Goal: Task Accomplishment & Management: Complete application form

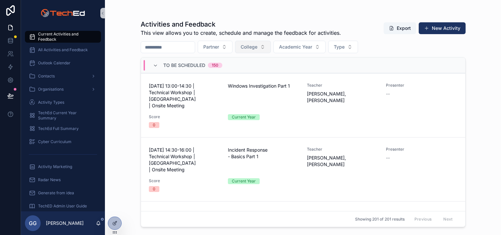
click at [258, 50] on span "College" at bounding box center [249, 47] width 17 height 7
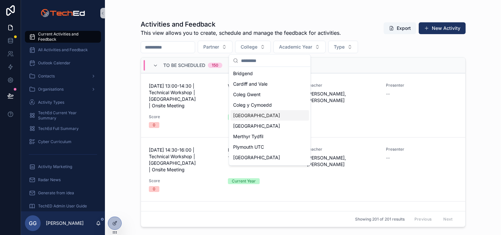
click at [261, 116] on span "[GEOGRAPHIC_DATA]" at bounding box center [256, 115] width 47 height 7
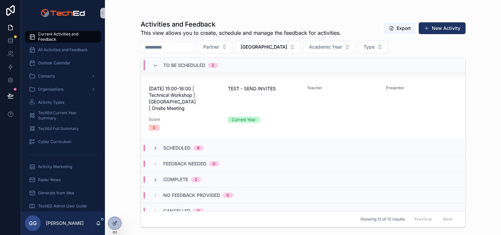
scroll to position [55, 0]
click at [156, 145] on icon "scrollable content" at bounding box center [155, 147] width 5 height 5
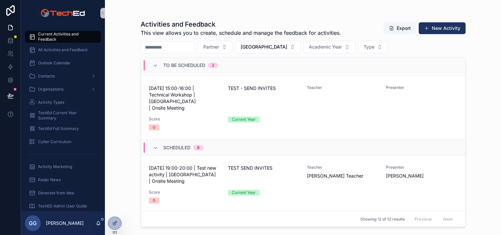
scroll to position [0, 0]
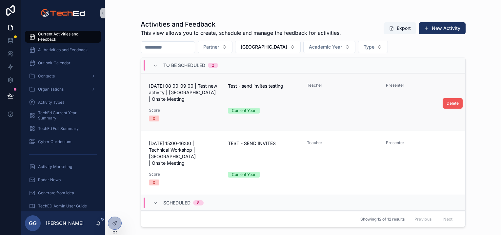
click at [447, 101] on span "Delete" at bounding box center [453, 103] width 12 height 5
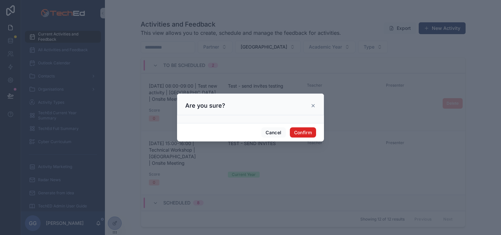
click at [308, 130] on button "Confirm" at bounding box center [303, 132] width 26 height 10
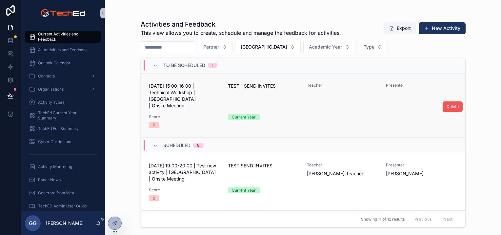
click at [447, 104] on span "Delete" at bounding box center [453, 106] width 12 height 5
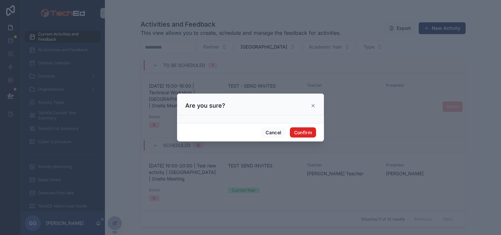
click at [316, 131] on button "Confirm" at bounding box center [303, 132] width 26 height 10
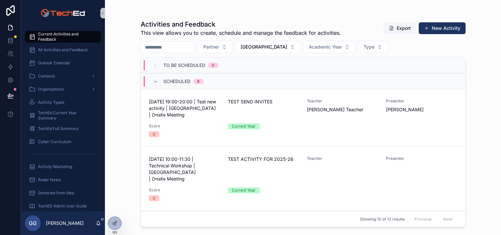
click at [0, 0] on span "Delete" at bounding box center [0, 0] width 0 height 0
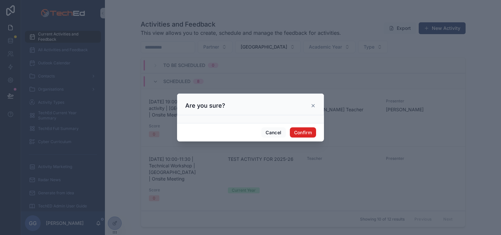
click at [305, 130] on button "Confirm" at bounding box center [303, 132] width 26 height 10
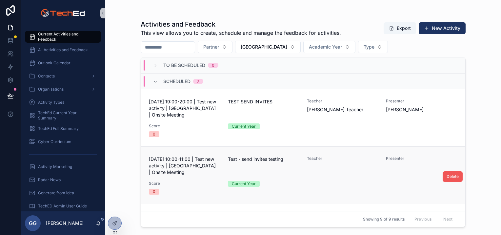
click at [450, 175] on span "Delete" at bounding box center [453, 176] width 12 height 5
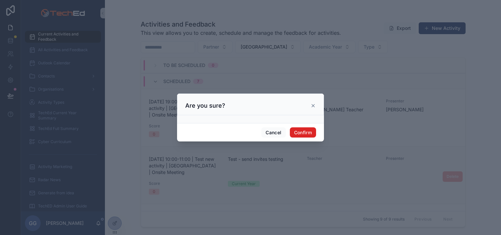
click at [310, 129] on button "Confirm" at bounding box center [303, 132] width 26 height 10
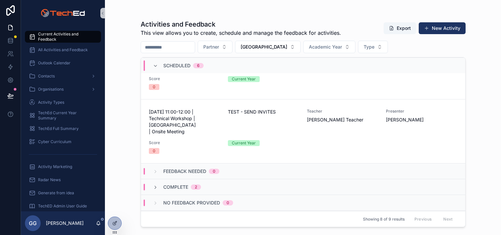
scroll to position [284, 0]
click at [159, 183] on div "Complete 2" at bounding box center [177, 186] width 48 height 7
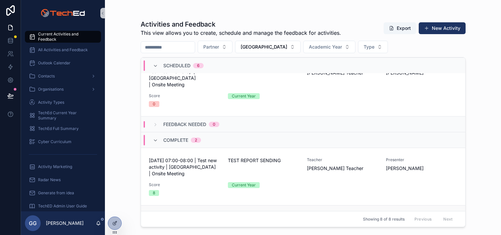
scroll to position [268, 0]
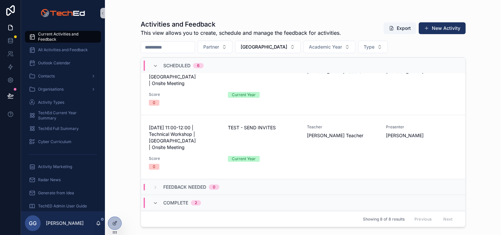
click at [152, 198] on div "Complete 2" at bounding box center [177, 203] width 64 height 10
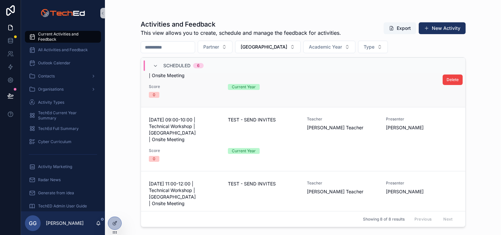
scroll to position [284, 0]
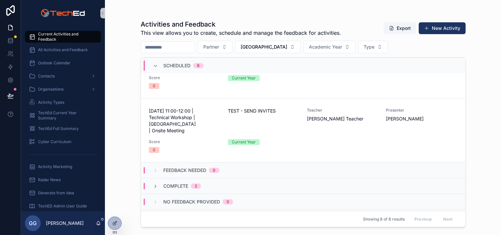
click at [188, 183] on span "Complete" at bounding box center [175, 186] width 25 height 7
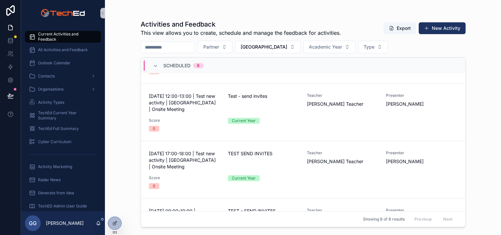
scroll to position [0, 0]
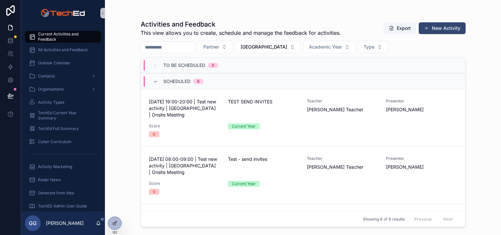
click at [438, 27] on button "New Activity" at bounding box center [442, 28] width 47 height 12
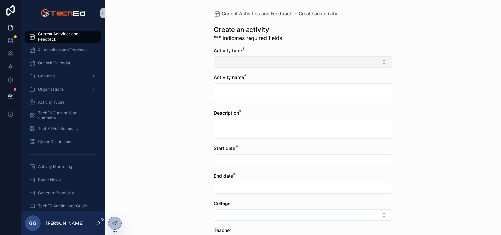
click at [286, 62] on button "Select Button" at bounding box center [303, 61] width 178 height 11
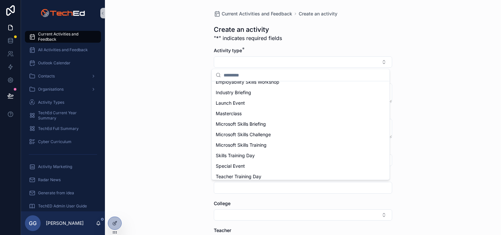
scroll to position [51, 0]
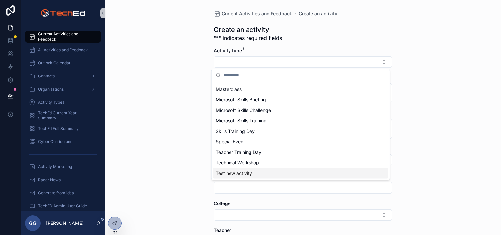
click at [256, 168] on div "Test new activity" at bounding box center [300, 173] width 175 height 10
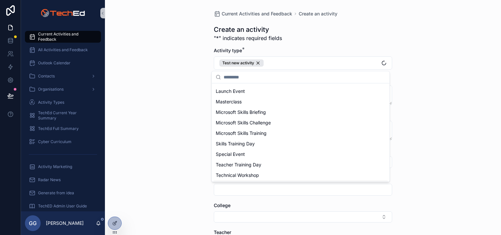
scroll to position [62, 0]
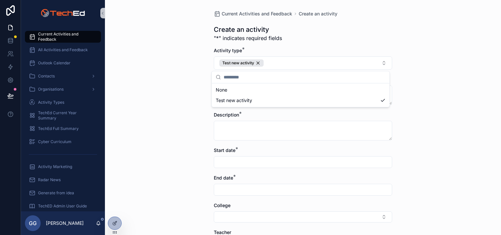
click at [186, 103] on div "Current Activities and Feedback Create an activity Create an activity "*" indic…" at bounding box center [303, 117] width 396 height 235
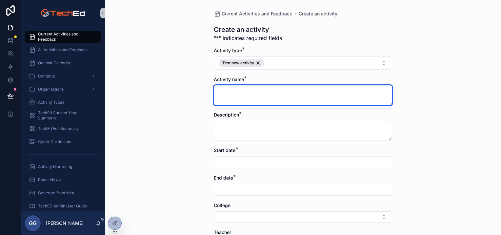
click at [239, 97] on textarea "scrollable content" at bounding box center [303, 95] width 178 height 20
type textarea "**********"
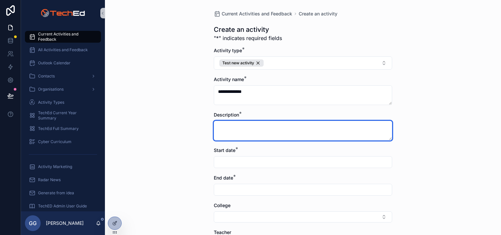
click at [256, 125] on textarea "scrollable content" at bounding box center [303, 131] width 178 height 20
paste textarea "**********"
type textarea "**********"
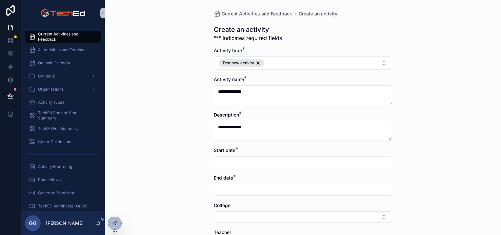
click at [244, 163] on input "scrollable content" at bounding box center [303, 161] width 178 height 9
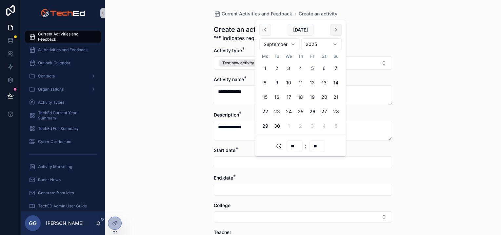
click at [337, 31] on button "scrollable content" at bounding box center [336, 30] width 12 height 12
click at [324, 126] on button "1" at bounding box center [325, 126] width 12 height 12
click at [244, 164] on input "**********" at bounding box center [303, 161] width 178 height 9
click at [293, 151] on div "**" at bounding box center [295, 146] width 16 height 12
click at [292, 146] on input "**" at bounding box center [294, 145] width 15 height 9
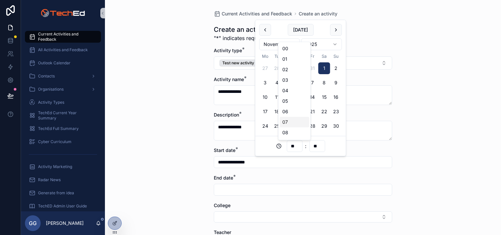
click at [290, 121] on div "07" at bounding box center [295, 122] width 30 height 10
type input "**********"
type input "**"
click at [233, 185] on input "scrollable content" at bounding box center [303, 189] width 178 height 9
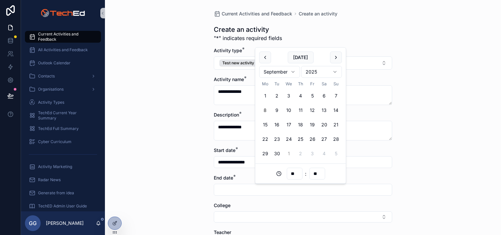
click at [291, 153] on button "1" at bounding box center [289, 154] width 12 height 12
click at [296, 175] on input "**" at bounding box center [294, 173] width 15 height 9
click at [290, 159] on div "08" at bounding box center [295, 160] width 30 height 10
type input "**********"
type input "**"
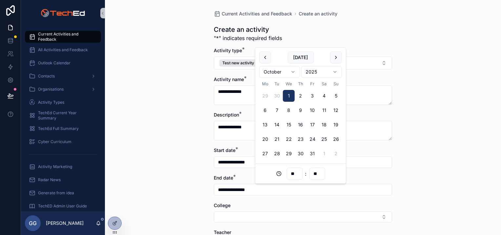
click at [226, 165] on input "**********" at bounding box center [303, 161] width 178 height 9
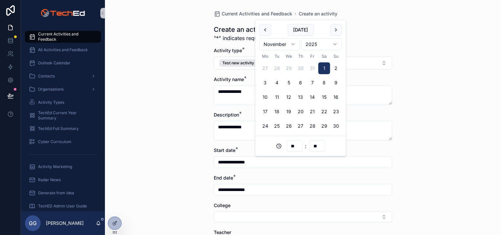
click at [291, 44] on html "**********" at bounding box center [250, 117] width 501 height 235
click at [234, 162] on input "**********" at bounding box center [303, 161] width 178 height 9
drag, startPoint x: 225, startPoint y: 163, endPoint x: 227, endPoint y: 166, distance: 3.7
click at [224, 163] on input "**********" at bounding box center [303, 161] width 178 height 9
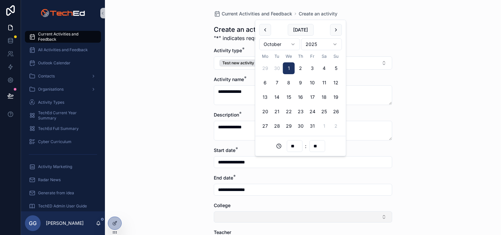
type input "**********"
click at [230, 218] on button "Select Button" at bounding box center [303, 216] width 178 height 11
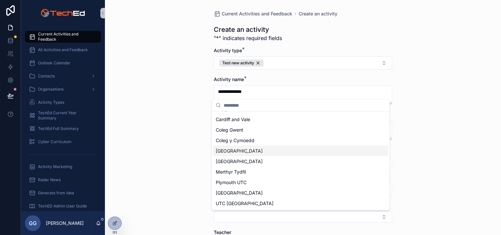
click at [238, 146] on div "[GEOGRAPHIC_DATA]" at bounding box center [300, 151] width 175 height 10
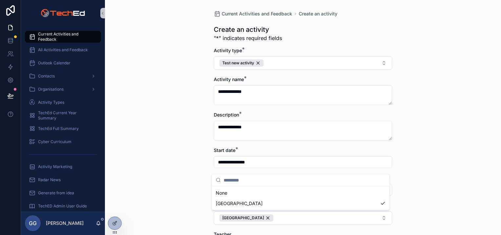
drag, startPoint x: 123, startPoint y: 193, endPoint x: 144, endPoint y: 185, distance: 22.6
click at [129, 190] on div "**********" at bounding box center [303, 117] width 396 height 235
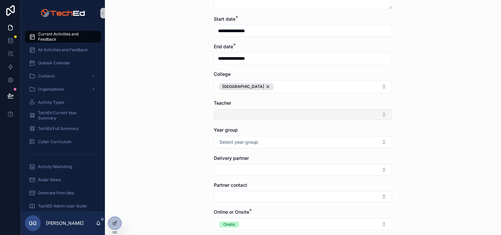
click at [237, 114] on button "Select Button" at bounding box center [303, 114] width 178 height 11
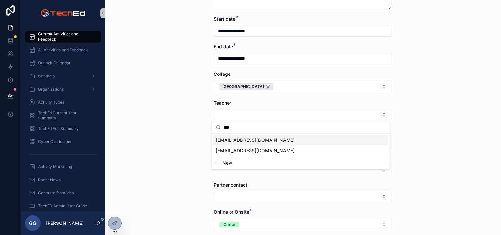
type input "***"
click at [237, 138] on span "[EMAIL_ADDRESS][DOMAIN_NAME]" at bounding box center [255, 140] width 79 height 7
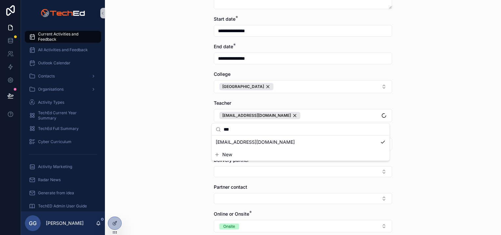
click at [185, 150] on div "**********" at bounding box center [303, 117] width 396 height 235
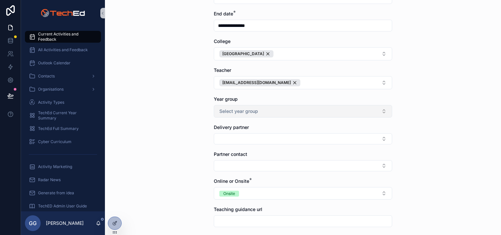
click at [247, 106] on button "Select year group" at bounding box center [303, 111] width 178 height 12
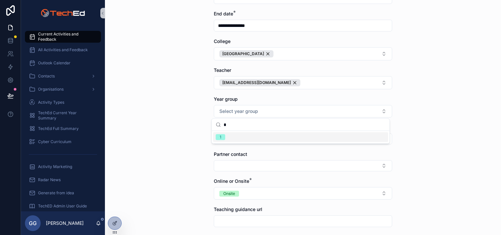
type input "*"
click at [182, 159] on div "**********" at bounding box center [303, 117] width 396 height 235
click at [232, 136] on button "Select Button" at bounding box center [303, 138] width 178 height 11
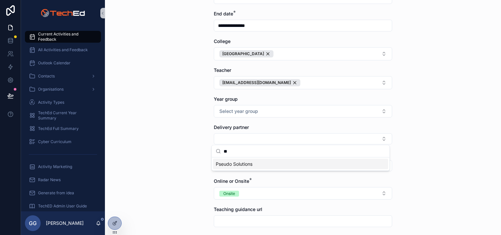
type input "**"
click at [241, 164] on span "Pseudo Solutions" at bounding box center [234, 164] width 37 height 7
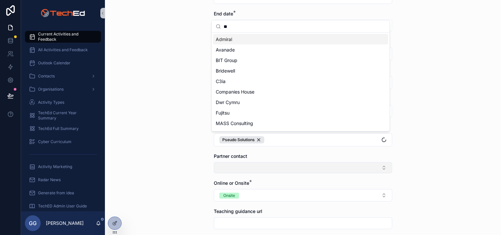
click at [238, 168] on div "**********" at bounding box center [261, 117] width 480 height 235
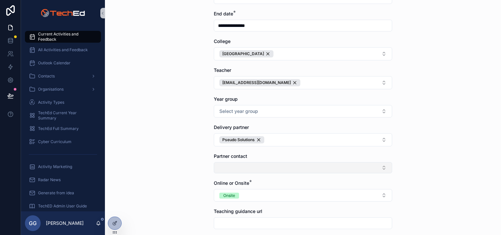
click at [238, 168] on button "Select Button" at bounding box center [303, 167] width 178 height 11
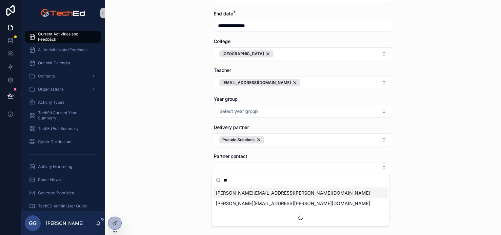
scroll to position [0, 0]
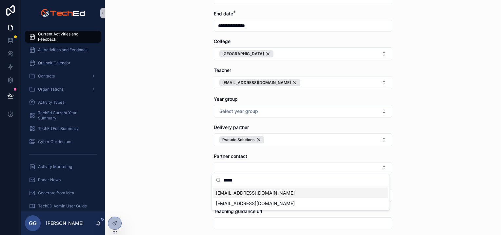
type input "*****"
click at [245, 192] on span "[EMAIL_ADDRESS][DOMAIN_NAME]" at bounding box center [255, 193] width 79 height 7
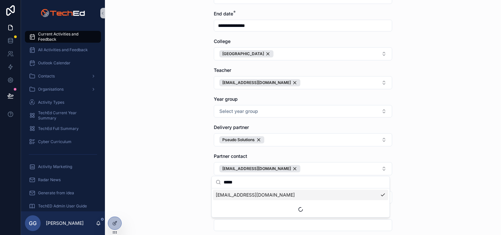
click at [182, 175] on div "**********" at bounding box center [303, 117] width 396 height 235
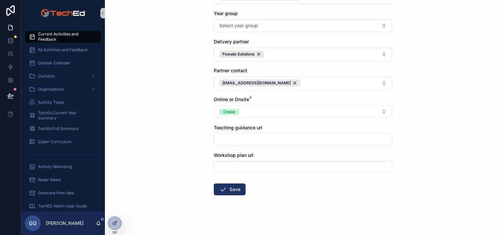
scroll to position [251, 0]
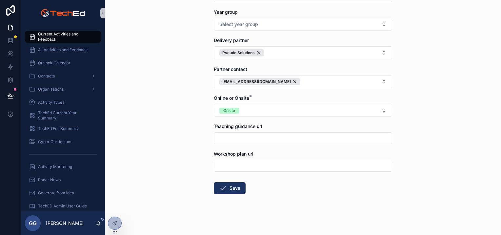
click at [231, 139] on input "scrollable content" at bounding box center [303, 138] width 178 height 9
type input "**********"
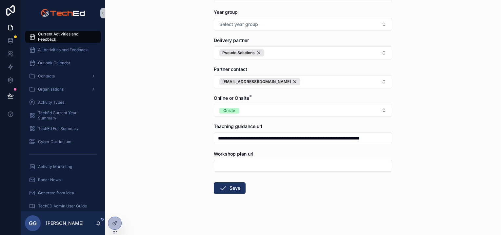
click at [239, 163] on input "scrollable content" at bounding box center [303, 165] width 178 height 9
type input "**********"
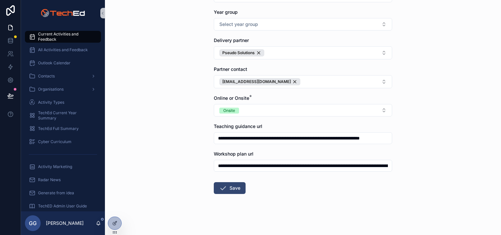
click at [230, 186] on button "Save" at bounding box center [230, 188] width 32 height 12
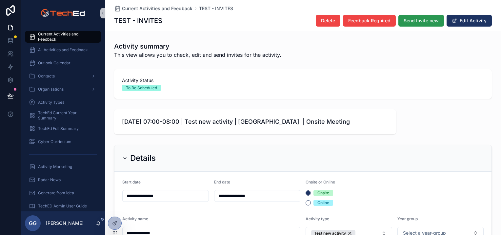
click at [423, 17] on span "Send Invite new" at bounding box center [421, 20] width 35 height 7
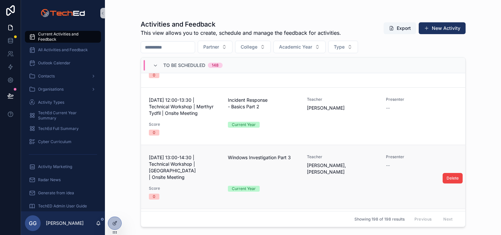
scroll to position [328, 0]
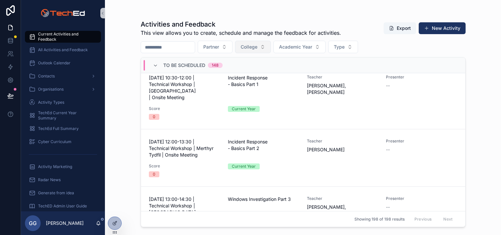
click at [258, 46] on span "College" at bounding box center [249, 47] width 17 height 7
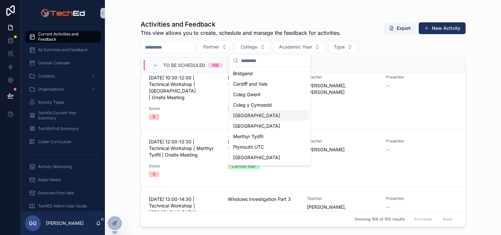
click at [246, 115] on span "[GEOGRAPHIC_DATA]" at bounding box center [256, 115] width 47 height 7
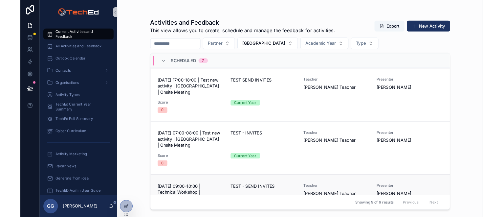
scroll to position [180, 0]
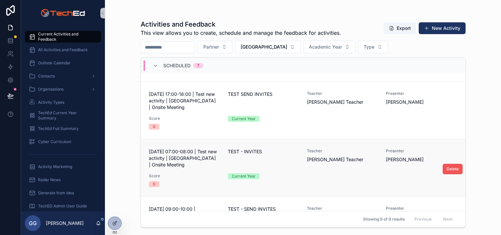
click at [447, 170] on span "Delete" at bounding box center [453, 168] width 12 height 5
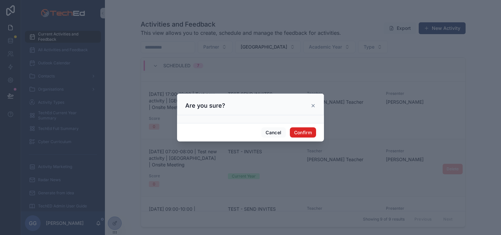
click at [304, 133] on button "Confirm" at bounding box center [303, 132] width 26 height 10
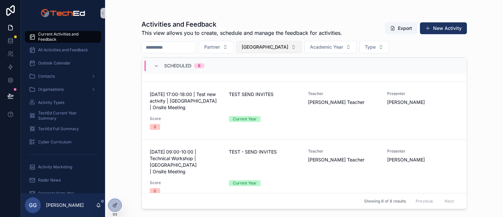
click at [275, 48] on span "[GEOGRAPHIC_DATA]" at bounding box center [264, 47] width 47 height 7
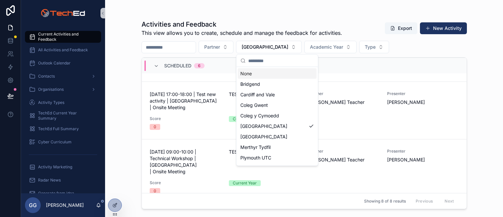
click at [152, 10] on div "scrollable content" at bounding box center [303, 12] width 325 height 5
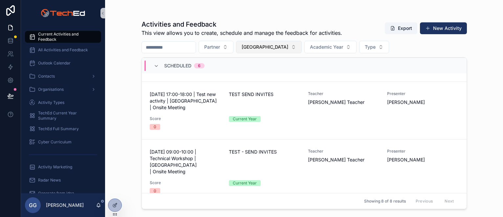
click at [276, 49] on span "[GEOGRAPHIC_DATA]" at bounding box center [264, 47] width 47 height 7
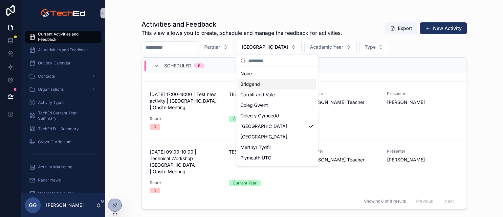
click at [263, 86] on div "Bridgend" at bounding box center [277, 84] width 79 height 10
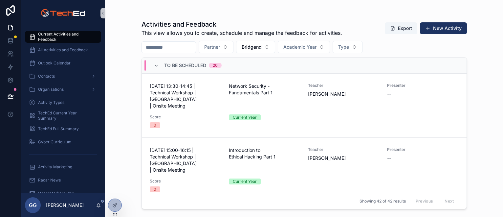
click at [159, 65] on div "To Be Scheduled 20" at bounding box center [188, 65] width 68 height 10
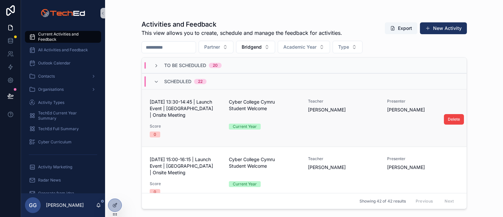
click at [290, 105] on span "Cyber College Cymru Student Welcome" at bounding box center [264, 104] width 71 height 13
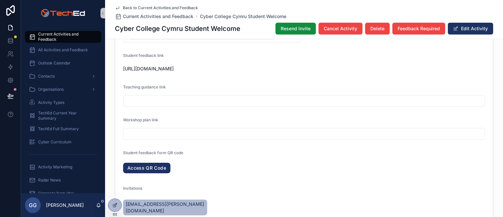
scroll to position [394, 0]
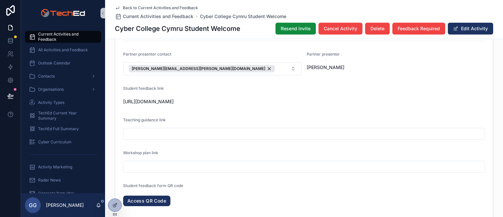
drag, startPoint x: 315, startPoint y: 108, endPoint x: 112, endPoint y: 102, distance: 203.2
click at [112, 102] on div "**********" at bounding box center [304, 32] width 398 height 496
drag, startPoint x: 112, startPoint y: 102, endPoint x: 140, endPoint y: 102, distance: 28.6
copy span "[URL][DOMAIN_NAME]"
drag, startPoint x: 293, startPoint y: 28, endPoint x: 252, endPoint y: 34, distance: 41.5
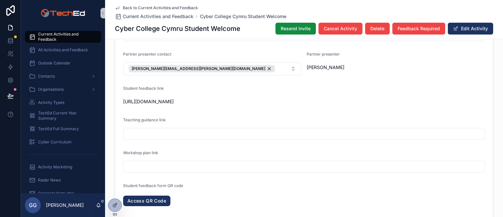
click at [252, 34] on div "Cyber College Cymru Student Welcome Resend Invite Cancel Activity Delete Feedba…" at bounding box center [304, 28] width 378 height 12
click at [45, 39] on span "Current Activities and Feedback" at bounding box center [66, 36] width 56 height 10
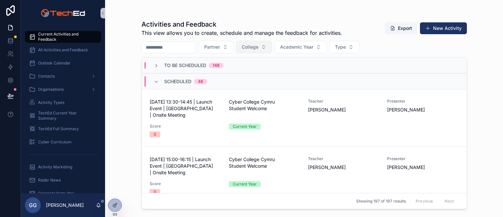
click at [258, 49] on span "College" at bounding box center [249, 47] width 17 height 7
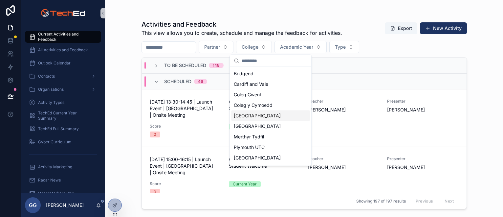
click at [255, 116] on span "[GEOGRAPHIC_DATA]" at bounding box center [257, 115] width 47 height 7
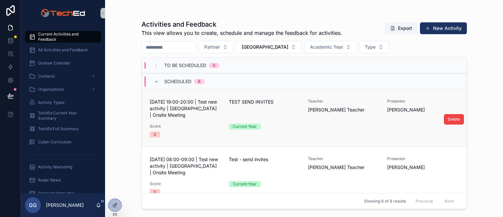
click at [278, 118] on div "[DATE] 19:00-20:00 | Test new activity | [GEOGRAPHIC_DATA] | Onsite Meeting TES…" at bounding box center [304, 117] width 309 height 39
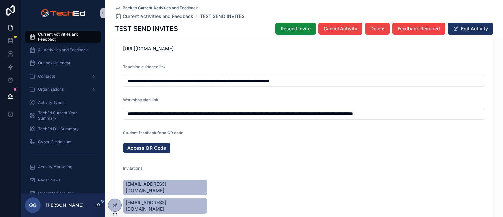
scroll to position [394, 0]
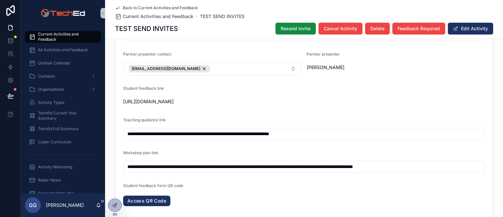
drag, startPoint x: 332, startPoint y: 107, endPoint x: 120, endPoint y: 100, distance: 212.7
click at [120, 100] on form "**********" at bounding box center [303, 45] width 377 height 464
drag, startPoint x: 120, startPoint y: 100, endPoint x: 123, endPoint y: 100, distance: 3.3
copy span "[URL][DOMAIN_NAME]"
click at [290, 31] on span "Resend Invite" at bounding box center [296, 28] width 30 height 7
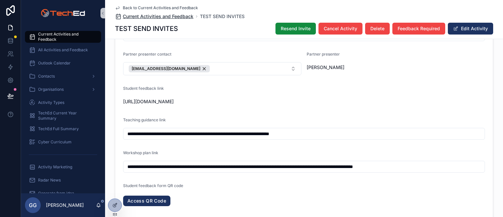
click at [136, 16] on span "Current Activities and Feedback" at bounding box center [158, 16] width 71 height 7
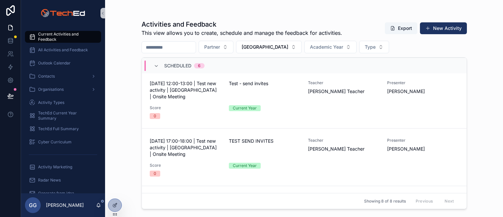
scroll to position [164, 0]
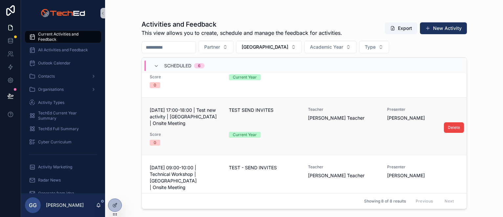
click at [191, 125] on span "[DATE] 17:00-18:00 | Test new activity | [GEOGRAPHIC_DATA] | Onsite Meeting" at bounding box center [185, 117] width 71 height 20
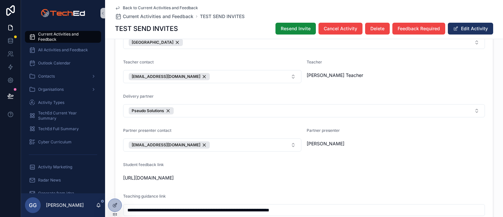
scroll to position [328, 0]
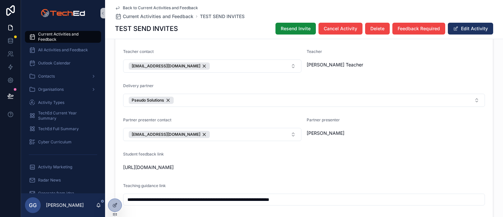
drag, startPoint x: 329, startPoint y: 172, endPoint x: 112, endPoint y: 168, distance: 217.6
click at [112, 168] on div "**********" at bounding box center [304, 97] width 398 height 496
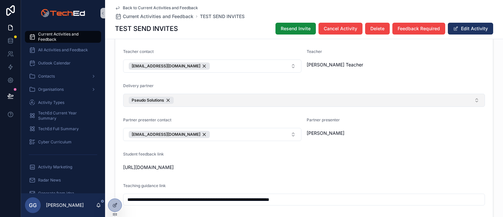
copy span "[URL][DOMAIN_NAME]"
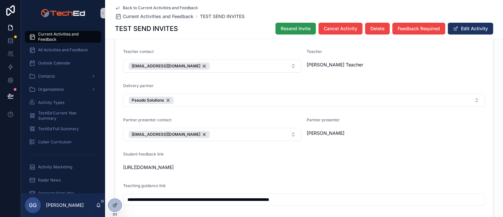
click at [284, 28] on span "Resend Invite" at bounding box center [296, 28] width 30 height 7
click at [61, 38] on span "Current Activities and Feedback" at bounding box center [66, 36] width 56 height 10
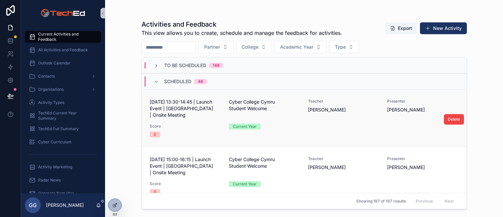
click at [284, 112] on div "Cyber College Cymru Student Welcome" at bounding box center [264, 108] width 71 height 20
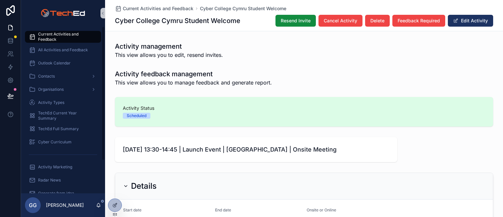
click at [60, 35] on span "Current Activities and Feedback" at bounding box center [66, 36] width 56 height 10
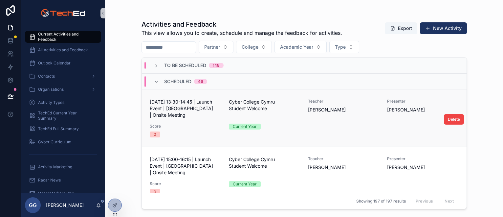
click at [294, 108] on span "Cyber College Cymru Student Welcome" at bounding box center [264, 104] width 71 height 13
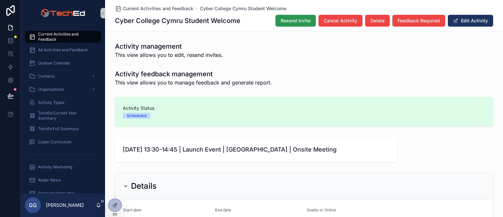
click at [287, 23] on span "Resend Invite" at bounding box center [296, 20] width 30 height 7
click at [64, 34] on span "Current Activities and Feedback" at bounding box center [66, 36] width 56 height 10
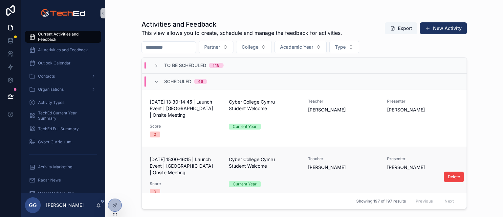
click at [278, 167] on span "Cyber College Cymru Student Welcome" at bounding box center [264, 162] width 71 height 13
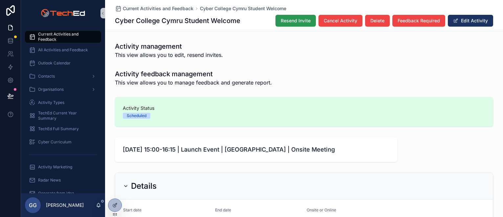
click at [290, 21] on span "Resend Invite" at bounding box center [296, 20] width 30 height 7
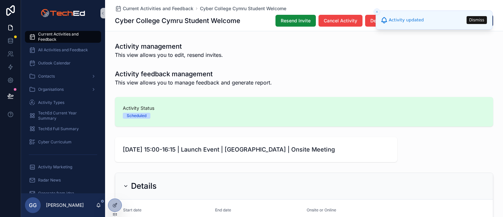
click at [55, 33] on span "Current Activities and Feedback" at bounding box center [66, 36] width 56 height 10
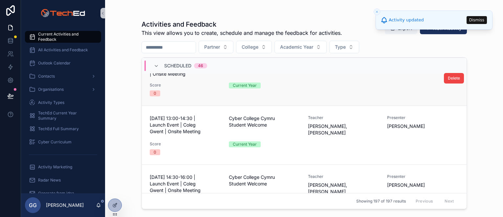
scroll to position [131, 0]
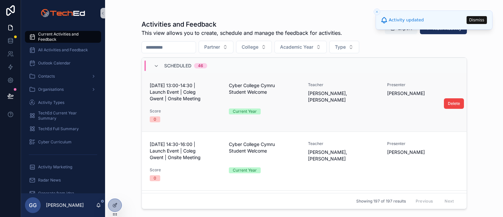
click at [186, 112] on span "Score" at bounding box center [185, 110] width 71 height 5
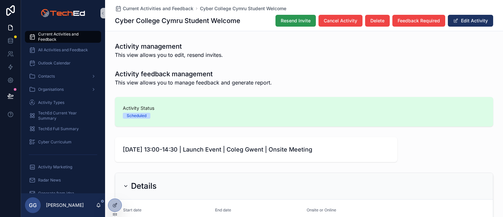
click at [286, 22] on span "Resend Invite" at bounding box center [296, 20] width 30 height 7
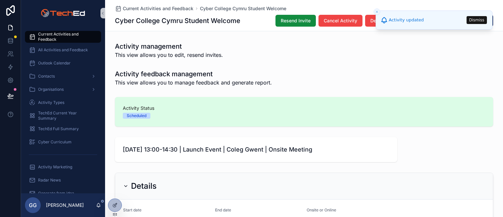
click at [67, 33] on span "Current Activities and Feedback" at bounding box center [66, 36] width 56 height 10
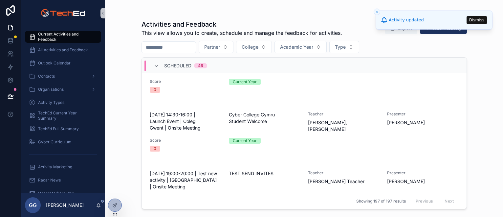
scroll to position [164, 0]
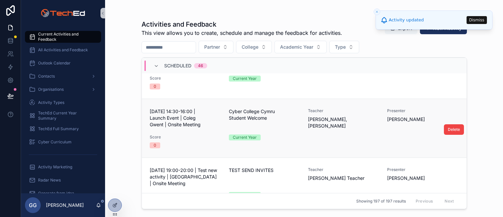
click at [205, 128] on div "[DATE] 14:30-16:00 | Launch Event | Coleg Gwent | Onsite Meeting" at bounding box center [185, 118] width 71 height 21
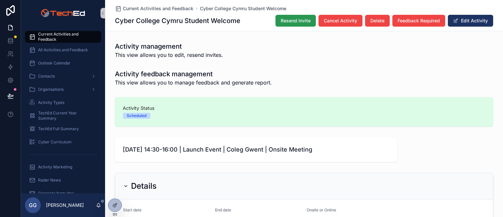
click at [288, 21] on span "Resend Invite" at bounding box center [296, 20] width 30 height 7
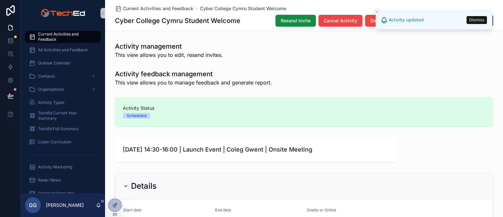
click at [54, 35] on span "Current Activities and Feedback" at bounding box center [66, 36] width 56 height 10
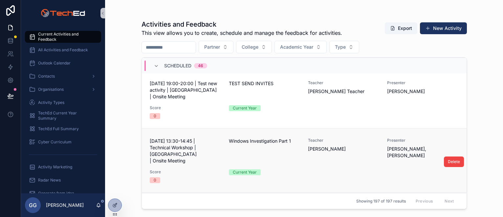
scroll to position [262, 0]
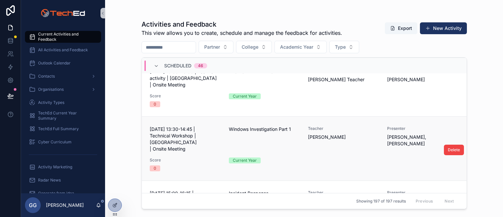
click at [198, 137] on span "[DATE] 13:30-14:45 | Technical Workshop | [GEOGRAPHIC_DATA] | Onsite Meeting" at bounding box center [185, 139] width 71 height 26
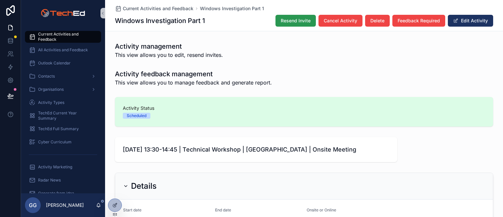
click at [304, 21] on span "Resend Invite" at bounding box center [296, 20] width 30 height 7
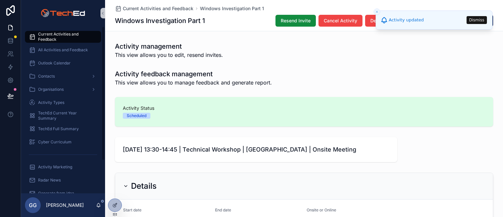
click at [66, 36] on span "Current Activities and Feedback" at bounding box center [66, 36] width 56 height 10
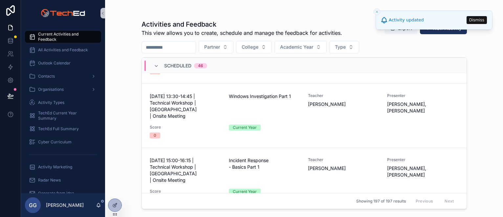
scroll to position [328, 0]
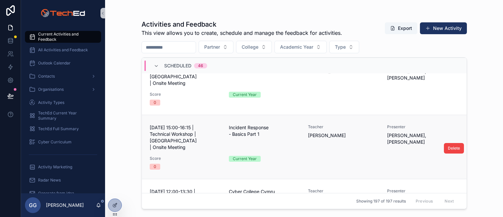
click at [210, 156] on span "Score" at bounding box center [185, 158] width 71 height 5
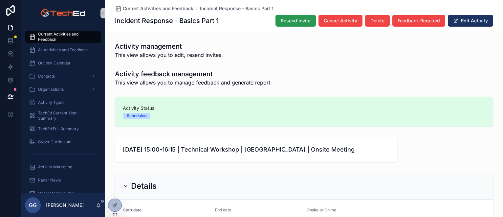
click at [293, 21] on span "Resend Invite" at bounding box center [296, 20] width 30 height 7
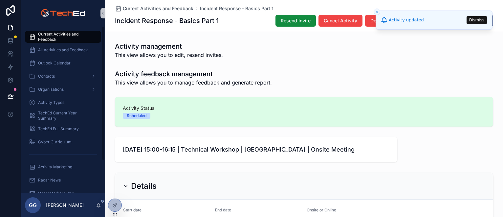
click at [54, 35] on span "Current Activities and Feedback" at bounding box center [66, 36] width 56 height 10
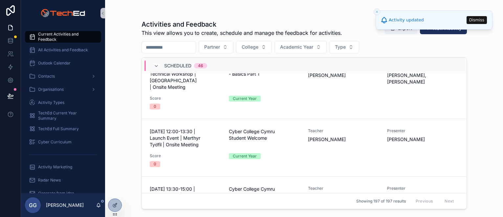
scroll to position [394, 0]
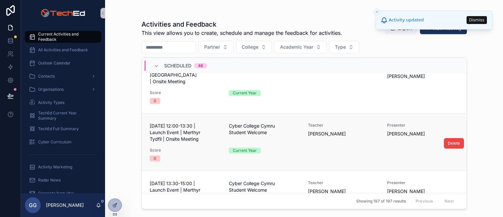
click at [203, 129] on div "[DATE] 12:00-13:30 | Launch Event | Merthyr Tydfil | Onsite Meeting Cyber Colle…" at bounding box center [304, 141] width 309 height 39
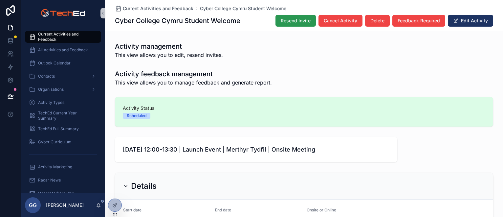
click at [301, 22] on span "Resend Invite" at bounding box center [296, 20] width 30 height 7
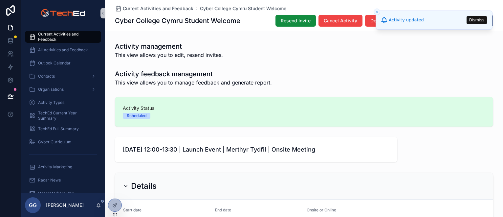
click at [63, 35] on span "Current Activities and Feedback" at bounding box center [66, 36] width 56 height 10
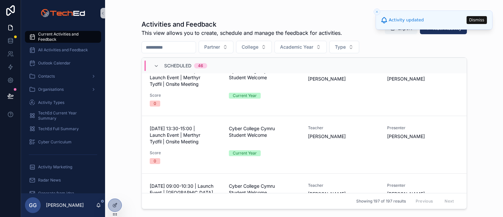
scroll to position [492, 0]
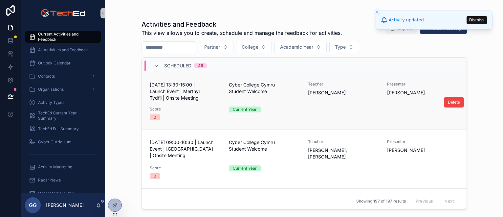
click at [192, 106] on div "Score 0" at bounding box center [185, 113] width 71 height 14
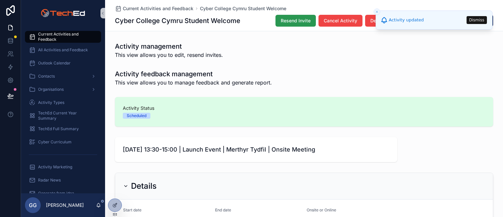
click at [298, 21] on span "Resend Invite" at bounding box center [296, 20] width 30 height 7
click at [54, 40] on span "Current Activities and Feedback" at bounding box center [66, 36] width 56 height 10
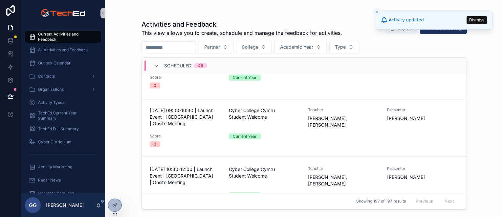
scroll to position [525, 0]
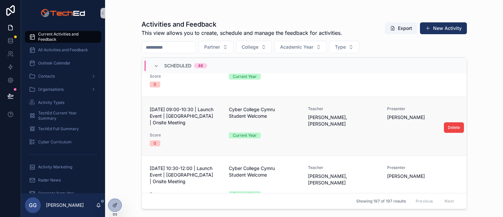
click at [198, 140] on div "0" at bounding box center [185, 143] width 71 height 6
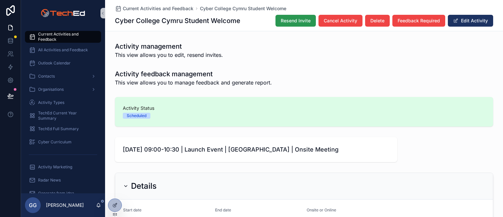
click at [285, 22] on span "Resend Invite" at bounding box center [296, 20] width 30 height 7
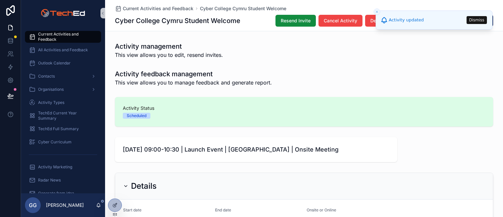
click at [61, 39] on span "Current Activities and Feedback" at bounding box center [66, 36] width 56 height 10
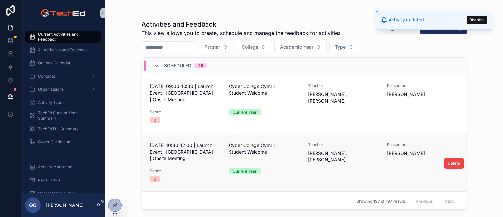
scroll to position [558, 0]
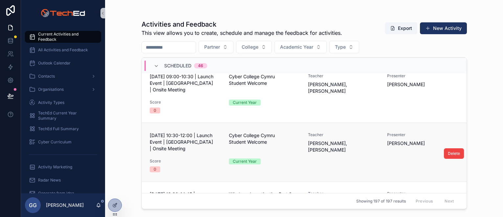
click at [193, 135] on span "[DATE] 10:30-12:00 | Launch Event | [GEOGRAPHIC_DATA] | Onsite Meeting" at bounding box center [185, 142] width 71 height 20
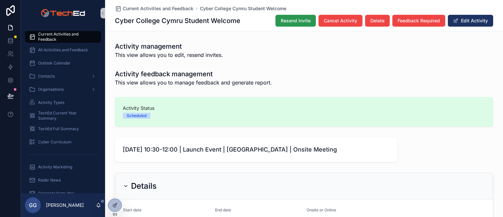
click at [288, 22] on span "Resend Invite" at bounding box center [296, 20] width 30 height 7
drag, startPoint x: 63, startPoint y: 36, endPoint x: 66, endPoint y: 37, distance: 3.7
click at [63, 36] on span "Current Activities and Feedback" at bounding box center [66, 36] width 56 height 10
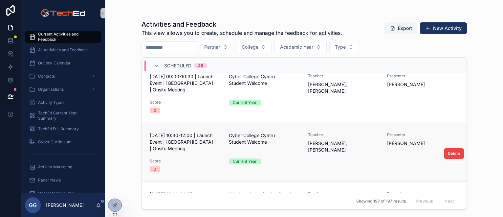
scroll to position [623, 0]
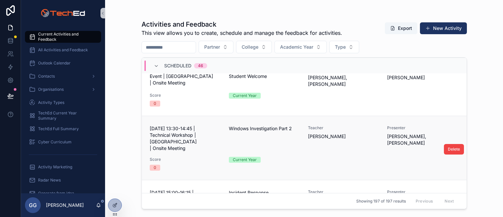
click at [213, 156] on span "Score" at bounding box center [185, 158] width 71 height 5
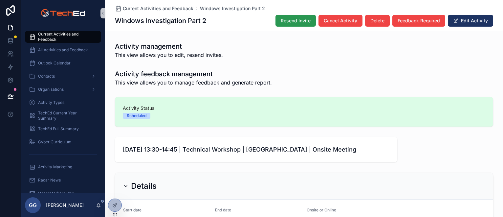
click at [287, 24] on button "Resend Invite" at bounding box center [295, 21] width 40 height 12
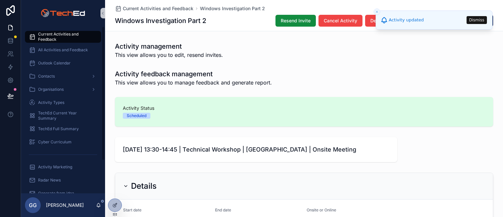
click at [44, 31] on span "Current Activities and Feedback" at bounding box center [66, 36] width 56 height 10
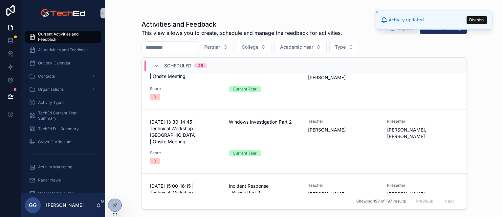
scroll to position [656, 0]
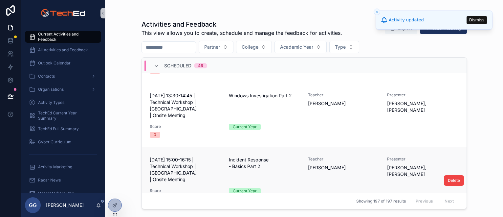
click at [199, 156] on span "[DATE] 15:00-16:15 | Technical Workshop | [GEOGRAPHIC_DATA] | Onsite Meeting" at bounding box center [185, 169] width 71 height 26
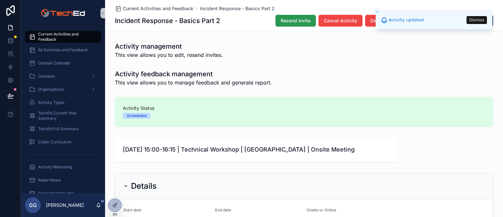
click at [294, 20] on span "Resend Invite" at bounding box center [296, 20] width 30 height 7
click at [58, 34] on span "Current Activities and Feedback" at bounding box center [66, 36] width 56 height 10
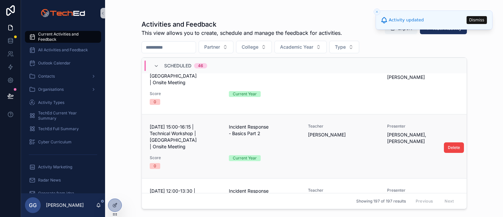
scroll to position [755, 0]
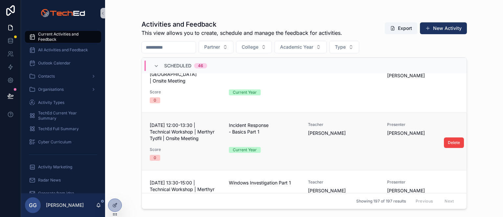
click at [196, 122] on div "[DATE] 12:00-13:30 | Technical Workshop | Merthyr Tydfil | Onsite Meeting Incid…" at bounding box center [304, 141] width 309 height 39
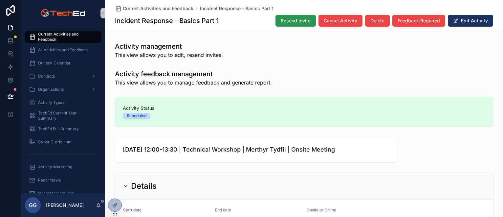
click at [284, 20] on span "Resend Invite" at bounding box center [296, 20] width 30 height 7
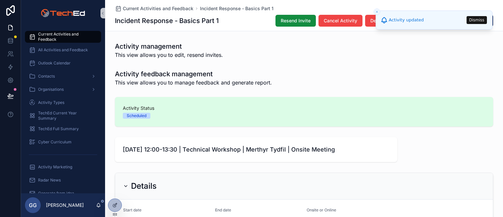
click at [65, 36] on span "Current Activities and Feedback" at bounding box center [66, 36] width 56 height 10
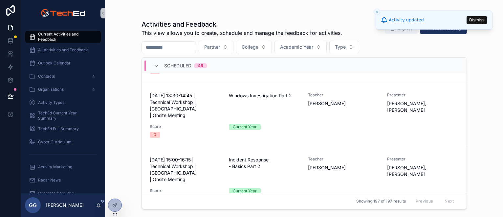
scroll to position [755, 0]
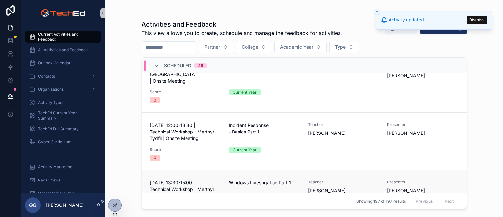
click at [207, 170] on link "[DATE] 13:30-15:00 | Technical Workshop | Merthyr Tydfil | Onsite Meeting Windo…" at bounding box center [304, 198] width 324 height 57
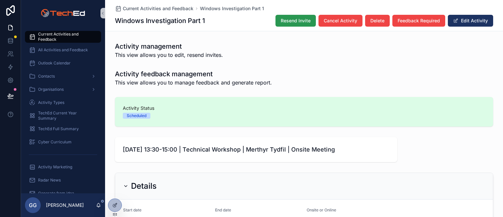
click at [293, 19] on span "Resend Invite" at bounding box center [296, 20] width 30 height 7
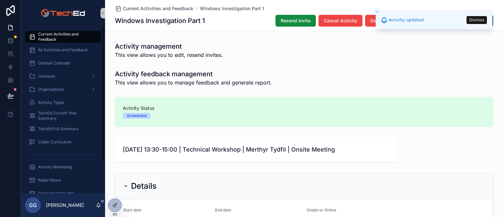
click at [67, 37] on span "Current Activities and Feedback" at bounding box center [66, 36] width 56 height 10
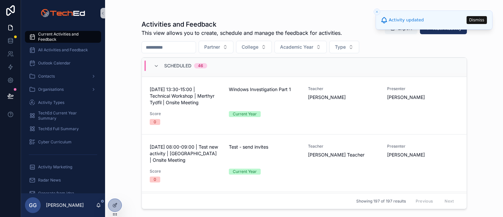
scroll to position [886, 0]
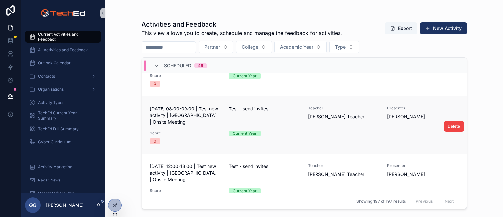
click at [198, 130] on div "Score 0" at bounding box center [185, 137] width 71 height 14
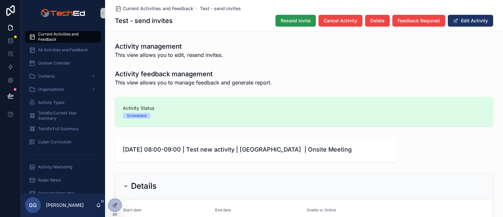
click at [297, 16] on button "Resend Invite" at bounding box center [295, 21] width 40 height 12
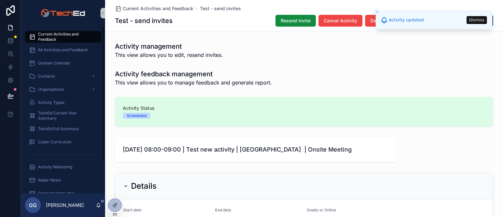
click at [62, 37] on span "Current Activities and Feedback" at bounding box center [66, 36] width 56 height 10
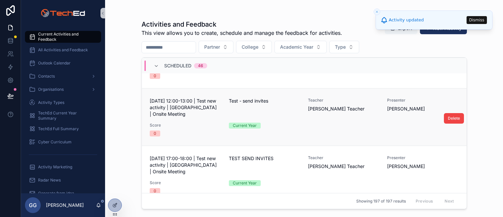
scroll to position [967, 0]
click at [194, 122] on div "Score 0" at bounding box center [185, 129] width 71 height 14
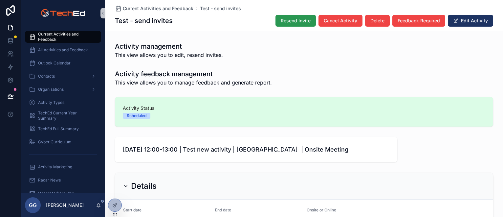
click at [289, 20] on span "Resend Invite" at bounding box center [296, 20] width 30 height 7
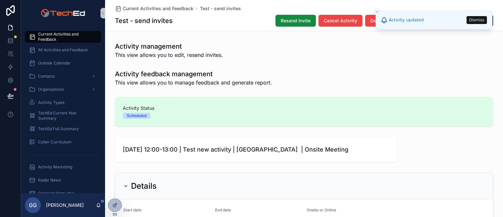
click at [60, 36] on span "Current Activities and Feedback" at bounding box center [66, 36] width 56 height 10
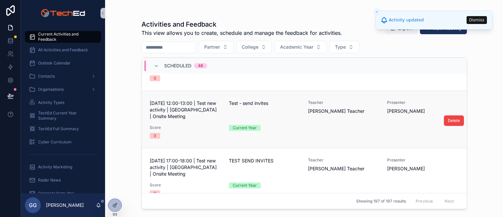
scroll to position [1000, 0]
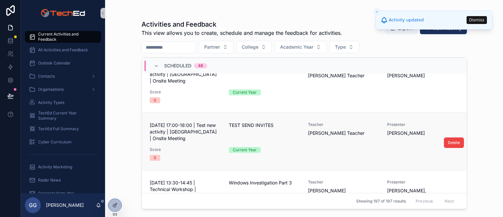
click at [188, 147] on span "Score" at bounding box center [185, 149] width 71 height 5
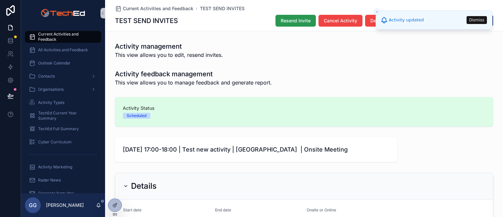
click at [287, 23] on span "Resend Invite" at bounding box center [296, 20] width 30 height 7
click at [67, 34] on span "Current Activities and Feedback" at bounding box center [66, 36] width 56 height 10
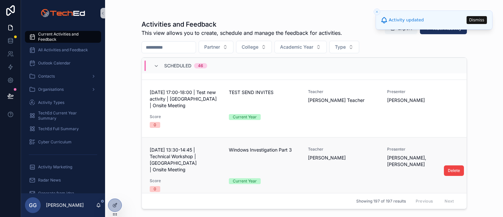
scroll to position [1033, 0]
click at [180, 146] on div "[DATE] 13:30-14:45 | Technical Workshop | Bridgend | Onsite Meeting Windows Inv…" at bounding box center [304, 168] width 309 height 45
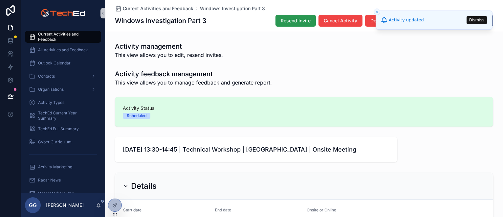
click at [288, 25] on button "Resend Invite" at bounding box center [295, 21] width 40 height 12
click at [59, 34] on span "Current Activities and Feedback" at bounding box center [66, 36] width 56 height 10
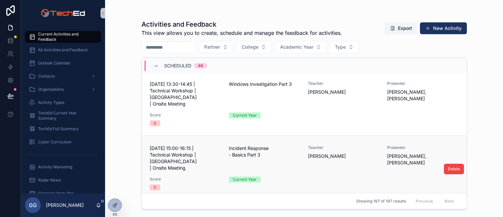
scroll to position [1066, 0]
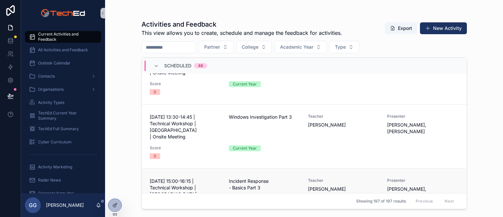
click at [198, 177] on span "[DATE] 15:00-16:15 | Technical Workshop | [GEOGRAPHIC_DATA] | Onsite Meeting" at bounding box center [185, 190] width 71 height 26
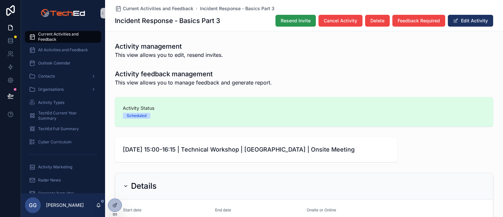
click at [301, 21] on span "Resend Invite" at bounding box center [296, 20] width 30 height 7
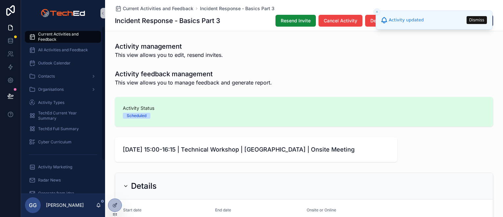
click at [65, 38] on span "Current Activities and Feedback" at bounding box center [66, 36] width 56 height 10
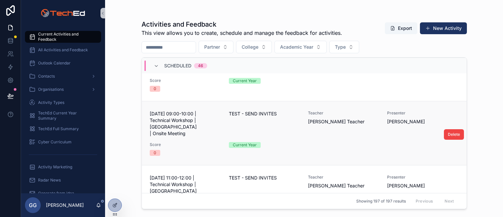
scroll to position [1164, 0]
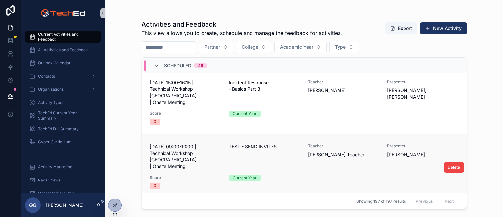
click at [224, 134] on link "[DATE] 09:00-10:00 | Technical Workshop | [GEOGRAPHIC_DATA] | Onsite Meeting TE…" at bounding box center [304, 166] width 324 height 64
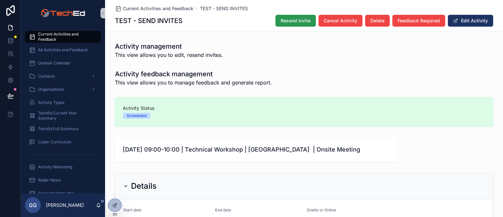
click at [289, 22] on span "Resend Invite" at bounding box center [296, 20] width 30 height 7
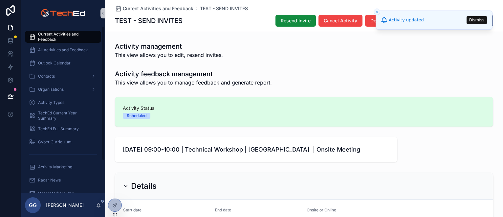
click at [68, 35] on span "Current Activities and Feedback" at bounding box center [66, 36] width 56 height 10
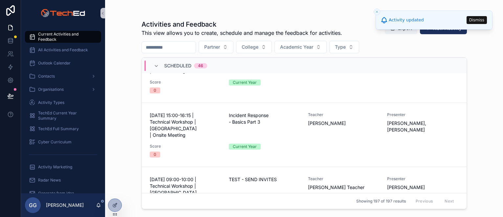
scroll to position [1230, 0]
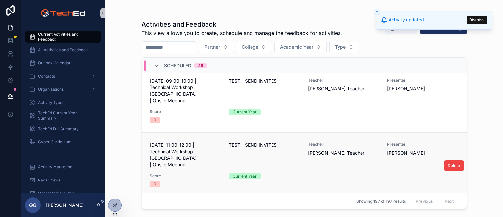
click at [218, 141] on span "[DATE] 11:00-12:00 | Technical Workshop | [GEOGRAPHIC_DATA] | Onsite Meeting" at bounding box center [185, 154] width 71 height 26
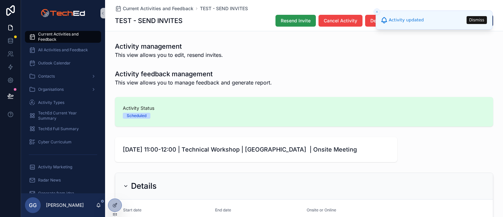
click at [298, 22] on span "Resend Invite" at bounding box center [296, 20] width 30 height 7
click at [57, 36] on span "Current Activities and Feedback" at bounding box center [66, 36] width 56 height 10
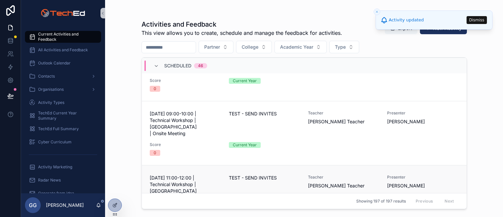
scroll to position [1295, 0]
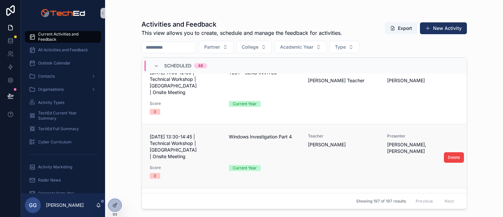
click at [200, 173] on div "0" at bounding box center [185, 176] width 71 height 6
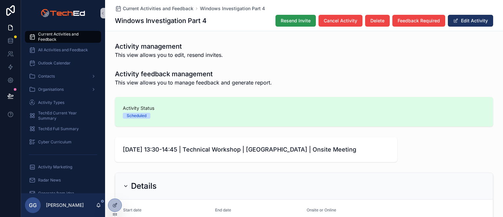
click at [285, 20] on span "Resend Invite" at bounding box center [296, 20] width 30 height 7
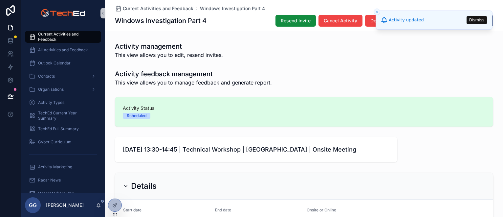
click at [67, 33] on span "Current Activities and Feedback" at bounding box center [66, 36] width 56 height 10
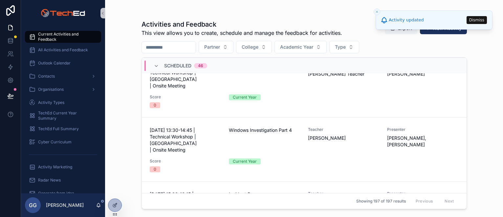
scroll to position [1361, 0]
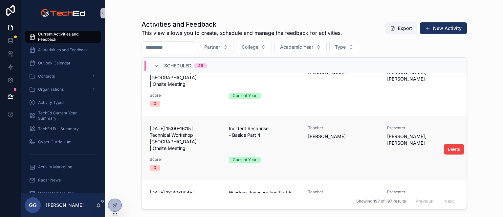
click at [211, 156] on div "Score 0" at bounding box center [185, 163] width 71 height 14
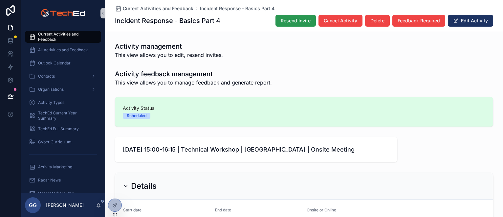
click at [289, 23] on span "Resend Invite" at bounding box center [296, 20] width 30 height 7
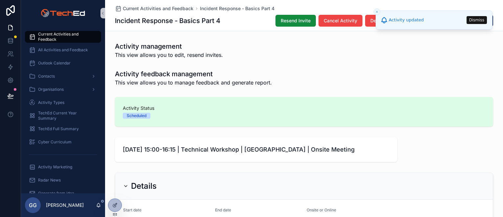
click at [45, 36] on span "Current Activities and Feedback" at bounding box center [66, 36] width 56 height 10
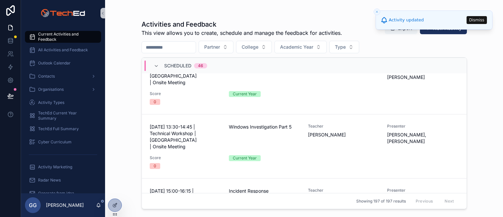
scroll to position [1394, 0]
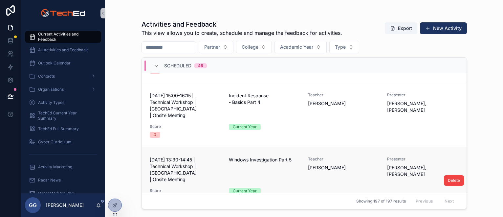
click at [184, 156] on span "[DATE] 13:30-14:45 | Technical Workshop | [GEOGRAPHIC_DATA] | Onsite Meeting" at bounding box center [185, 169] width 71 height 26
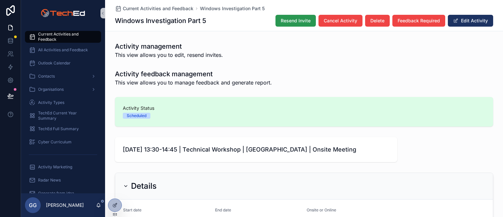
click at [283, 22] on span "Resend Invite" at bounding box center [296, 20] width 30 height 7
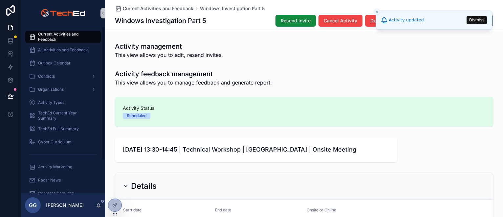
click at [55, 37] on span "Current Activities and Feedback" at bounding box center [66, 36] width 56 height 10
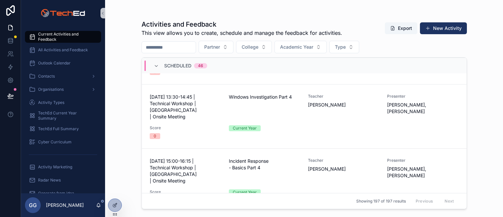
scroll to position [1328, 0]
click at [195, 158] on div "[DATE] 15:00-16:15 | Technical Workshop | Bridgend | Onsite Meeting Incident Re…" at bounding box center [304, 180] width 309 height 45
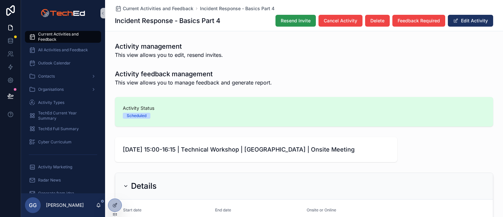
click at [283, 18] on span "Resend Invite" at bounding box center [296, 20] width 30 height 7
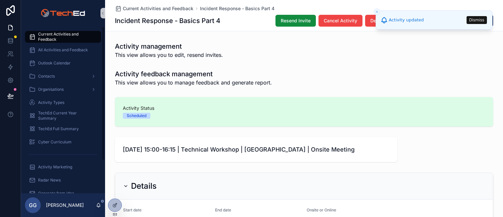
click at [58, 34] on span "Current Activities and Feedback" at bounding box center [66, 36] width 56 height 10
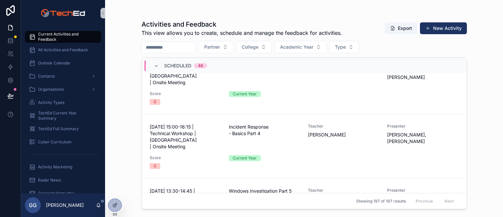
scroll to position [1394, 0]
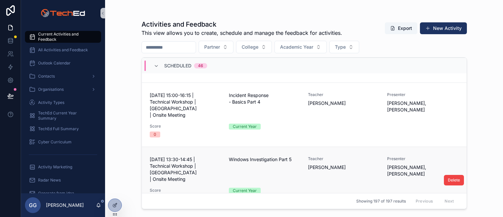
click at [194, 187] on span "Score" at bounding box center [185, 189] width 71 height 5
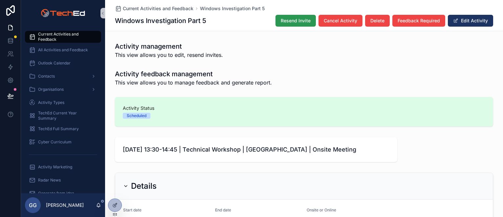
click at [278, 20] on button "Resend Invite" at bounding box center [295, 21] width 40 height 12
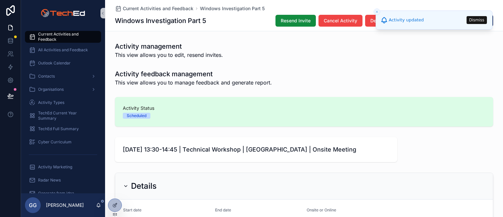
click at [63, 33] on span "Current Activities and Feedback" at bounding box center [66, 36] width 56 height 10
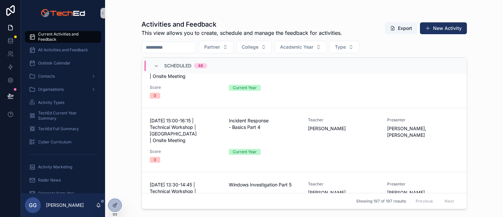
scroll to position [1427, 0]
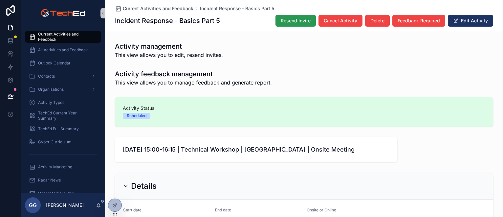
click at [298, 20] on span "Resend Invite" at bounding box center [296, 20] width 30 height 7
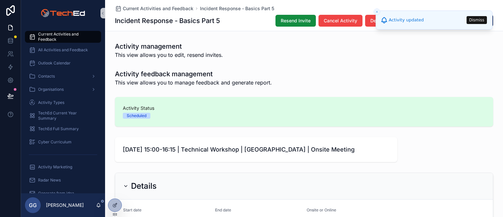
click at [64, 36] on span "Current Activities and Feedback" at bounding box center [66, 36] width 56 height 10
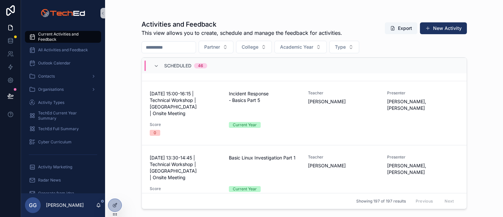
scroll to position [1525, 0]
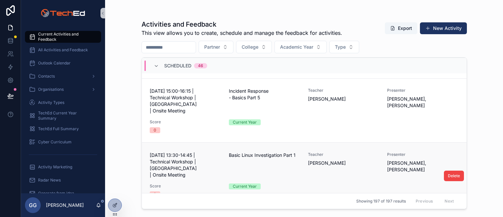
click at [205, 183] on span "Score" at bounding box center [185, 185] width 71 height 5
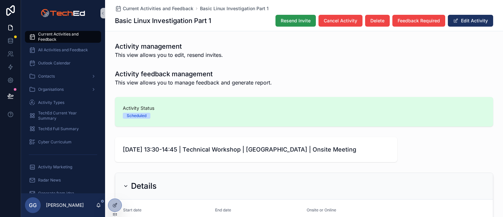
click at [286, 23] on span "Resend Invite" at bounding box center [296, 20] width 30 height 7
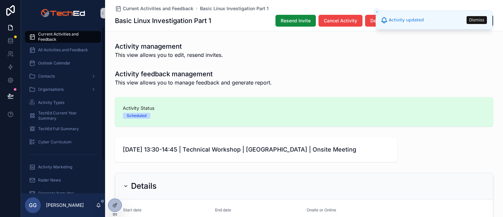
click at [52, 32] on span "Current Activities and Feedback" at bounding box center [66, 36] width 56 height 10
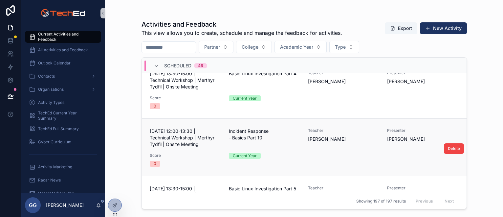
scroll to position [2570, 0]
click at [177, 176] on link "[DATE] 13:30-15:00 | Technical Workshop | Merthyr Tydfil | Onsite Meeting Basic…" at bounding box center [304, 204] width 324 height 57
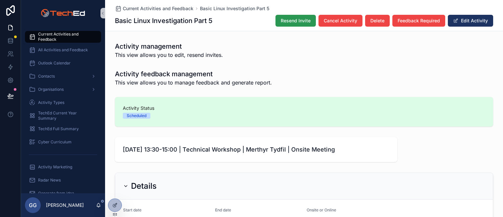
click at [287, 23] on span "Resend Invite" at bounding box center [296, 20] width 30 height 7
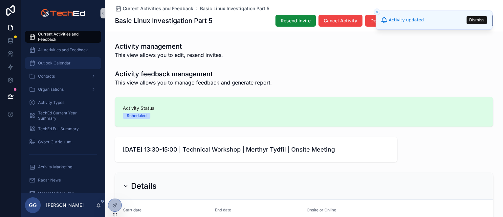
drag, startPoint x: 56, startPoint y: 33, endPoint x: 99, endPoint y: 62, distance: 52.0
click at [56, 33] on span "Current Activities and Feedback" at bounding box center [66, 36] width 56 height 10
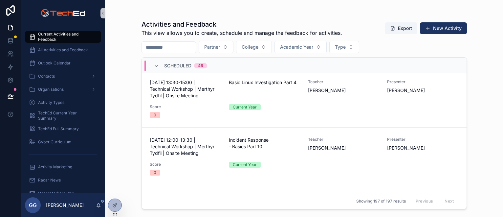
scroll to position [2537, 0]
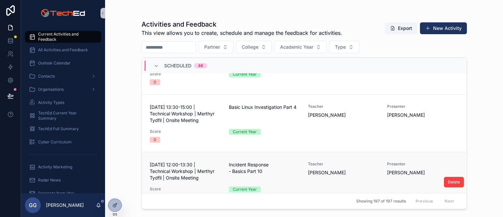
click at [203, 161] on span "[DATE] 12:00-13:30 | Technical Workshop | Merthyr Tydfil | Onsite Meeting" at bounding box center [185, 171] width 71 height 20
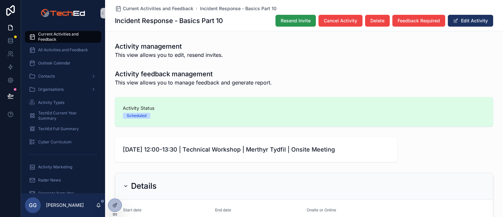
click at [292, 19] on span "Resend Invite" at bounding box center [296, 20] width 30 height 7
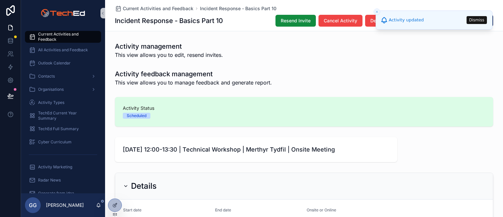
click at [57, 35] on span "Current Activities and Feedback" at bounding box center [66, 36] width 56 height 10
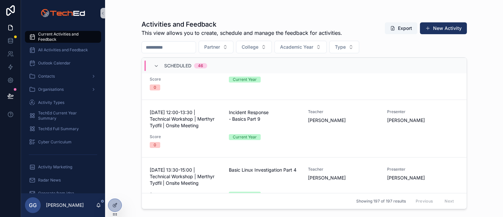
scroll to position [2477, 0]
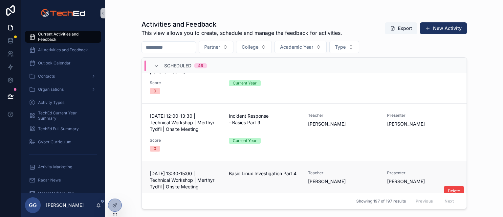
click at [189, 170] on span "[DATE] 13:30-15:00 | Technical Workshop | Merthyr Tydfil | Onsite Meeting" at bounding box center [185, 180] width 71 height 20
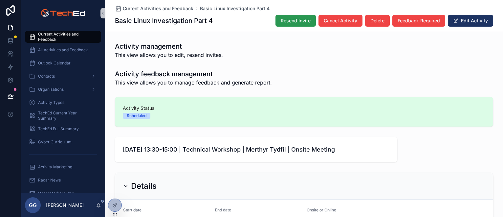
click at [294, 22] on span "Resend Invite" at bounding box center [296, 20] width 30 height 7
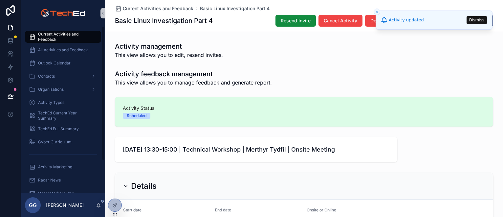
click at [64, 37] on span "Current Activities and Feedback" at bounding box center [66, 36] width 56 height 10
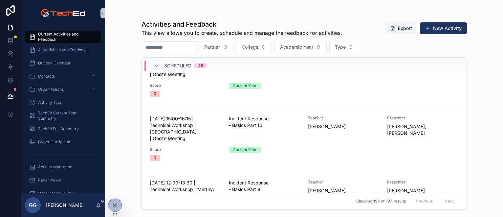
scroll to position [2374, 0]
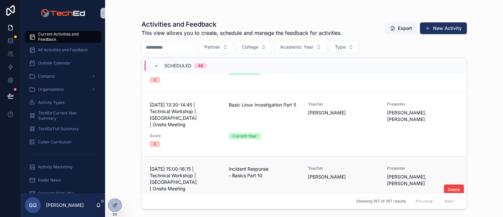
click at [198, 197] on span "Score" at bounding box center [185, 199] width 71 height 5
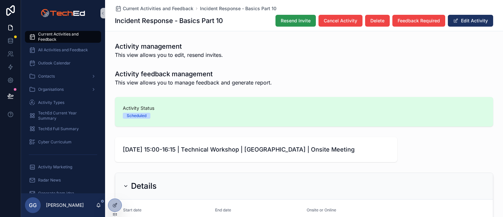
click at [281, 26] on button "Resend Invite" at bounding box center [295, 21] width 40 height 12
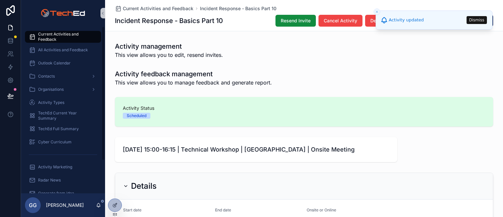
click at [49, 35] on span "Current Activities and Feedback" at bounding box center [66, 36] width 56 height 10
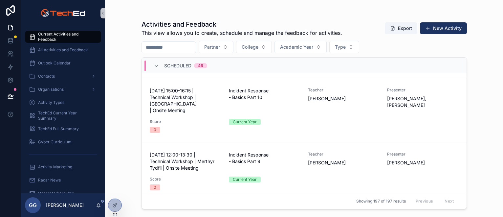
scroll to position [2314, 0]
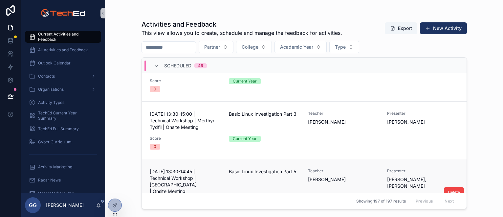
click at [197, 168] on div "[DATE] 13:30-14:45 | Technical Workshop | Bridgend | Onsite Meeting Basic Linux…" at bounding box center [304, 190] width 309 height 45
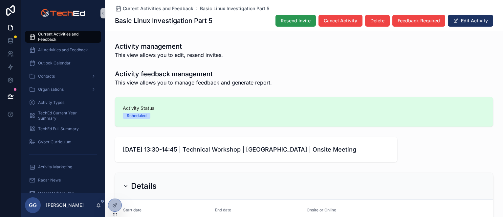
click at [294, 22] on span "Resend Invite" at bounding box center [296, 20] width 30 height 7
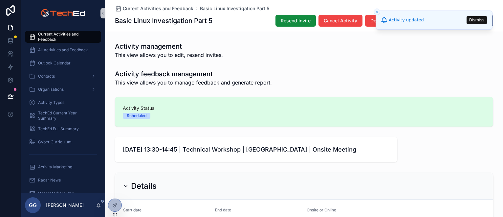
click at [53, 38] on span "Current Activities and Feedback" at bounding box center [66, 36] width 56 height 10
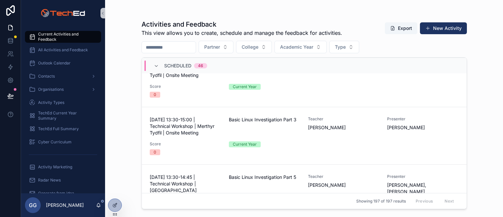
scroll to position [2293, 0]
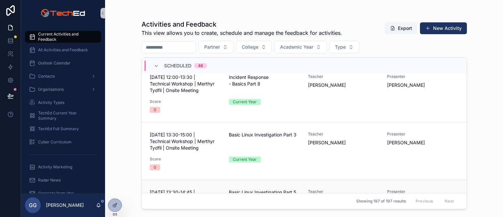
click at [194, 189] on span "[DATE] 13:30-14:45 | Technical Workshop | [GEOGRAPHIC_DATA] | Onsite Meeting" at bounding box center [185, 202] width 71 height 26
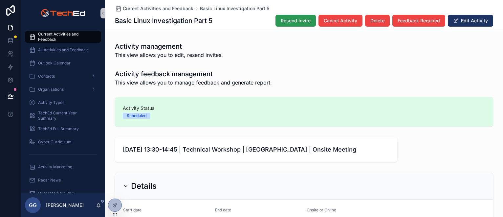
click at [283, 21] on span "Resend Invite" at bounding box center [296, 20] width 30 height 7
click at [59, 37] on span "Current Activities and Feedback" at bounding box center [66, 36] width 56 height 10
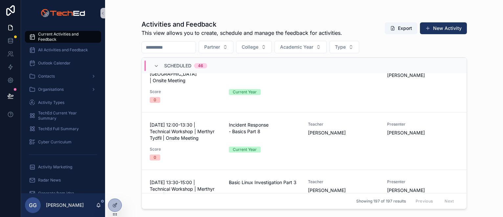
scroll to position [2248, 0]
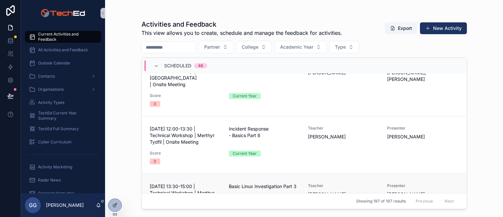
click at [174, 183] on span "[DATE] 13:30-15:00 | Technical Workshop | Merthyr Tydfil | Onsite Meeting" at bounding box center [185, 193] width 71 height 20
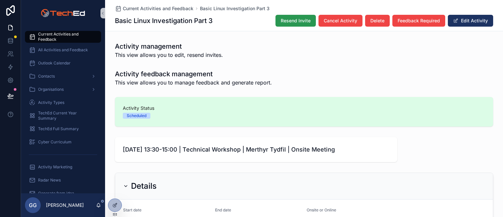
click at [286, 19] on span "Resend Invite" at bounding box center [296, 20] width 30 height 7
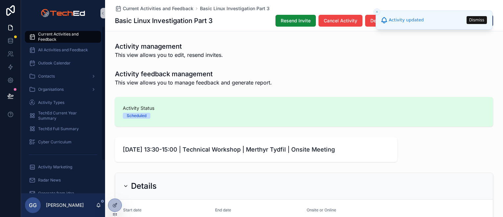
click at [59, 36] on span "Current Activities and Feedback" at bounding box center [66, 36] width 56 height 10
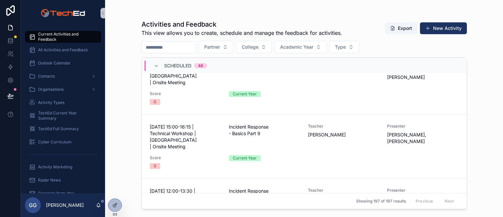
scroll to position [2215, 0]
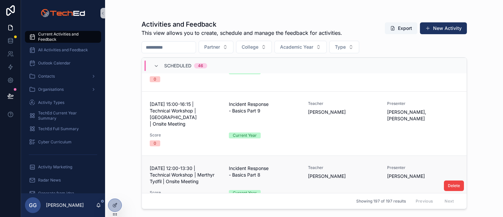
click at [186, 165] on span "[DATE] 12:00-13:30 | Technical Workshop | Merthyr Tydfil | Onsite Meeting" at bounding box center [185, 175] width 71 height 20
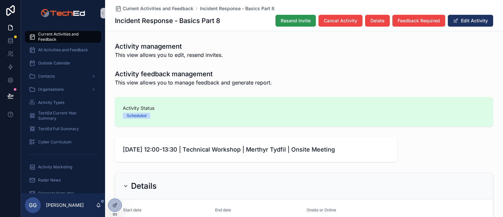
click at [289, 18] on span "Resend Invite" at bounding box center [296, 20] width 30 height 7
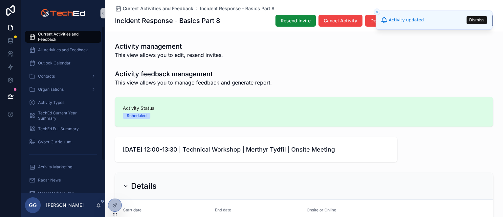
click at [66, 35] on span "Current Activities and Feedback" at bounding box center [66, 36] width 56 height 10
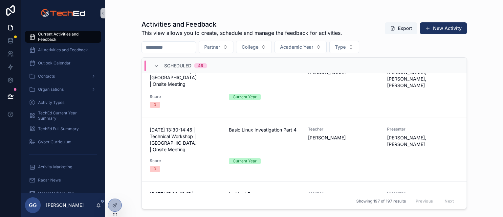
scroll to position [2116, 0]
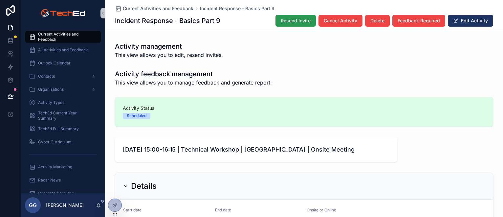
click at [293, 24] on button "Resend Invite" at bounding box center [295, 21] width 40 height 12
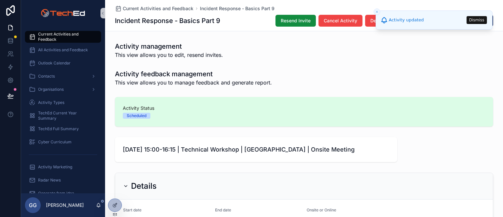
click at [60, 35] on span "Current Activities and Feedback" at bounding box center [66, 36] width 56 height 10
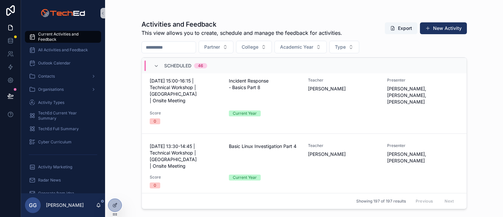
scroll to position [2083, 0]
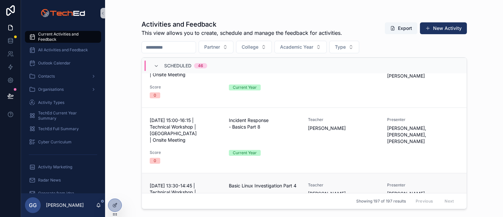
click at [194, 182] on span "[DATE] 13:30-14:45 | Technical Workshop | [GEOGRAPHIC_DATA] | Onsite Meeting" at bounding box center [185, 195] width 71 height 26
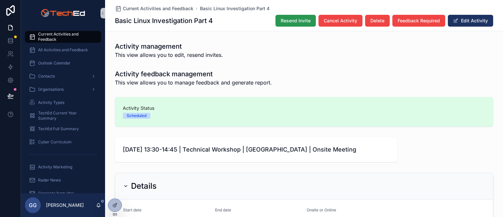
click at [301, 20] on span "Resend Invite" at bounding box center [296, 20] width 30 height 7
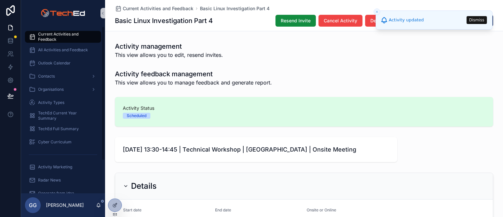
click at [65, 35] on span "Current Activities and Feedback" at bounding box center [66, 36] width 56 height 10
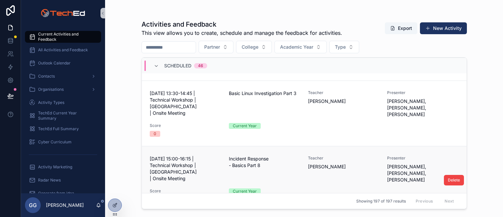
scroll to position [2018, 0]
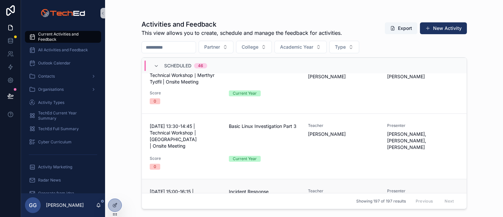
click at [184, 188] on div "[DATE] 15:00-16:15 | Technical Workshop | Bridgend | Onsite Meeting Incident Re…" at bounding box center [304, 211] width 309 height 47
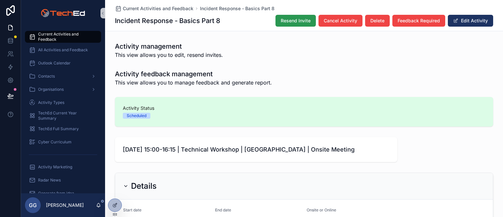
click at [284, 21] on span "Resend Invite" at bounding box center [296, 20] width 30 height 7
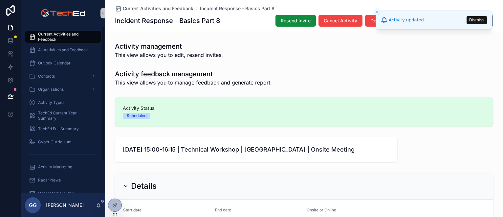
click at [51, 34] on span "Current Activities and Feedback" at bounding box center [66, 36] width 56 height 10
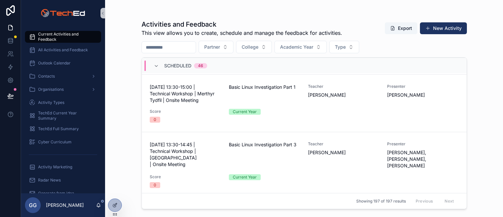
scroll to position [1985, 0]
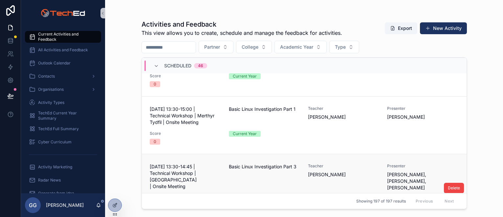
click at [176, 163] on span "[DATE] 13:30-14:45 | Technical Workshop | [GEOGRAPHIC_DATA] | Onsite Meeting" at bounding box center [185, 176] width 71 height 26
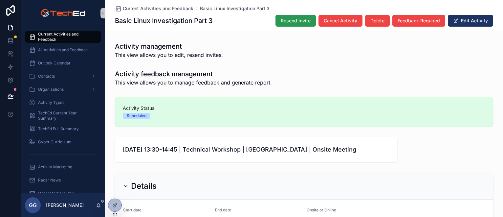
click at [281, 21] on span "Resend Invite" at bounding box center [296, 20] width 30 height 7
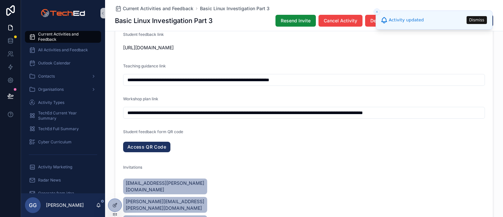
scroll to position [623, 0]
click at [51, 37] on span "Current Activities and Feedback" at bounding box center [66, 36] width 56 height 10
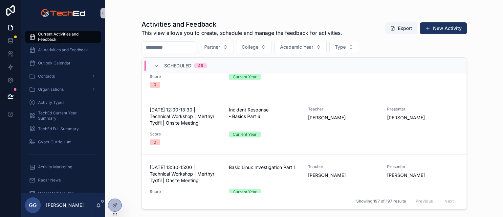
scroll to position [1886, 0]
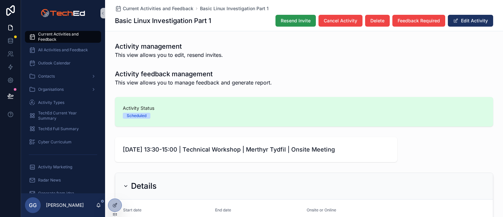
click at [302, 22] on span "Resend Invite" at bounding box center [296, 20] width 30 height 7
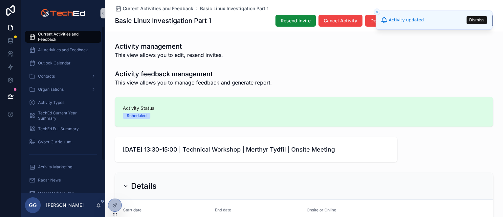
click at [54, 38] on span "Current Activities and Feedback" at bounding box center [66, 36] width 56 height 10
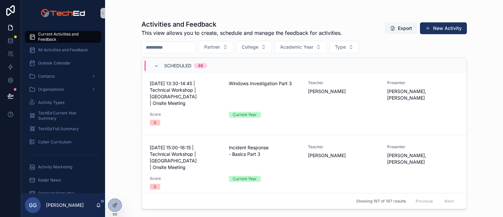
scroll to position [1165, 0]
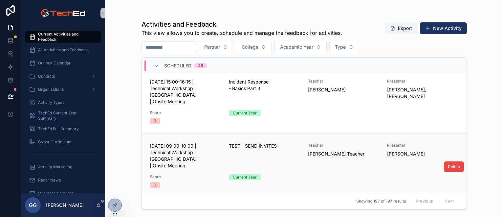
click at [213, 142] on span "[DATE] 09:00-10:00 | Technical Workshop | [GEOGRAPHIC_DATA] | Onsite Meeting" at bounding box center [185, 155] width 71 height 26
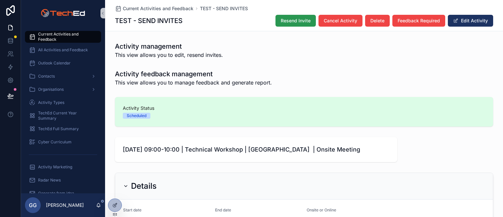
click at [287, 23] on span "Resend Invite" at bounding box center [296, 20] width 30 height 7
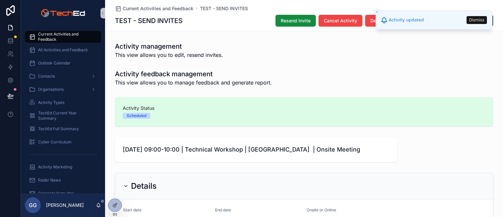
click at [52, 33] on span "Current Activities and Feedback" at bounding box center [66, 36] width 56 height 10
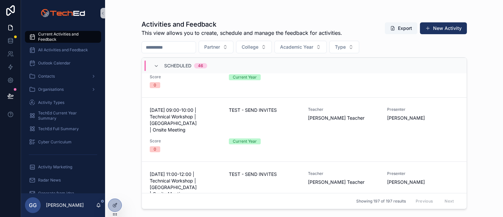
scroll to position [1197, 0]
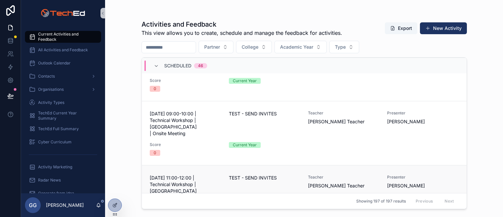
click at [187, 206] on span "Score" at bounding box center [185, 208] width 71 height 5
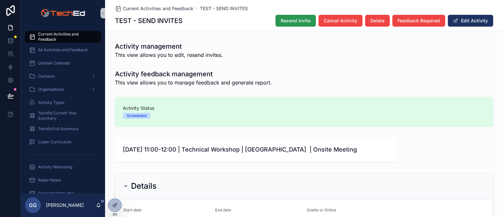
click at [278, 21] on button "Resend Invite" at bounding box center [295, 21] width 40 height 12
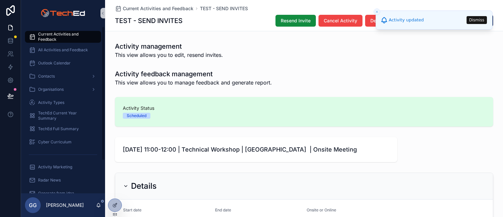
click at [54, 35] on span "Current Activities and Feedback" at bounding box center [66, 36] width 56 height 10
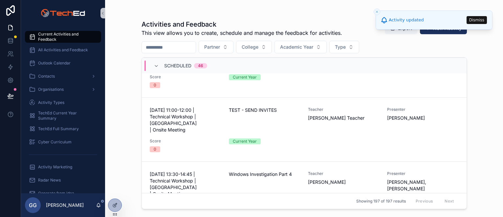
scroll to position [1262, 0]
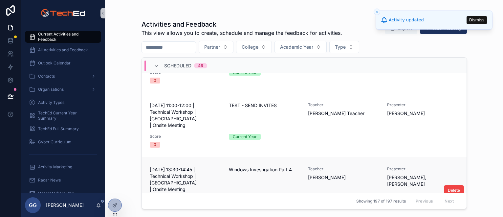
click at [192, 166] on div "[DATE] 13:30-14:45 | Technical Workshop | Bridgend | Onsite Meeting Windows Inv…" at bounding box center [304, 188] width 309 height 45
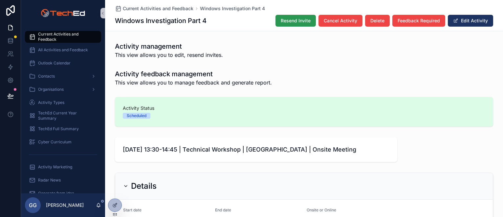
click at [286, 25] on button "Resend Invite" at bounding box center [295, 21] width 40 height 12
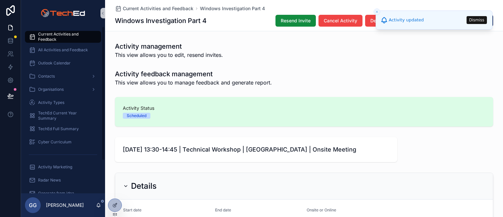
click at [52, 34] on span "Current Activities and Feedback" at bounding box center [66, 36] width 56 height 10
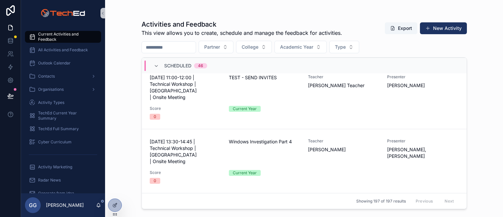
scroll to position [1361, 0]
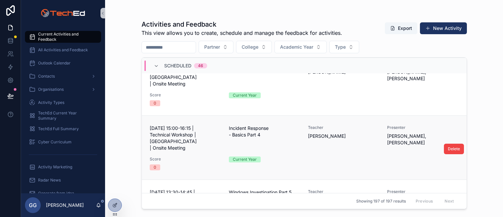
click at [173, 156] on span "Score" at bounding box center [185, 158] width 71 height 5
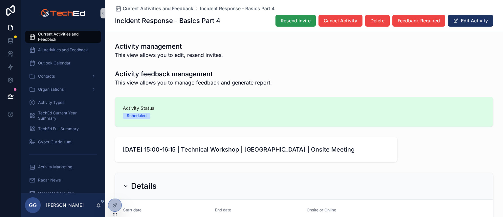
click at [288, 22] on span "Resend Invite" at bounding box center [296, 20] width 30 height 7
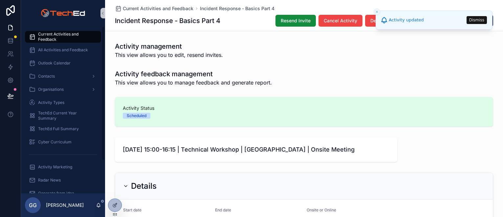
click at [54, 34] on span "Current Activities and Feedback" at bounding box center [66, 36] width 56 height 10
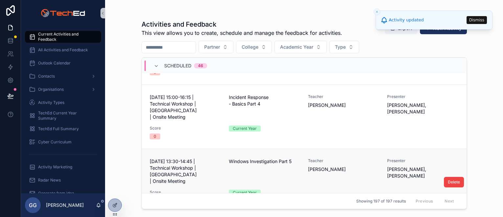
scroll to position [1394, 0]
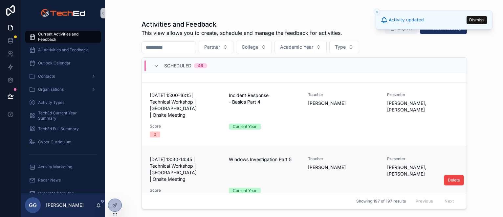
click at [196, 156] on span "[DATE] 13:30-14:45 | Technical Workshop | [GEOGRAPHIC_DATA] | Onsite Meeting" at bounding box center [185, 169] width 71 height 26
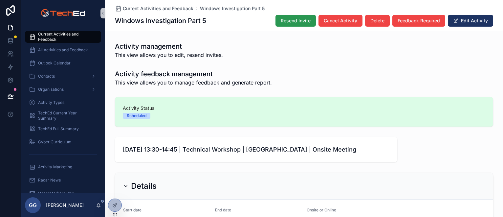
click at [282, 24] on button "Resend Invite" at bounding box center [295, 21] width 40 height 12
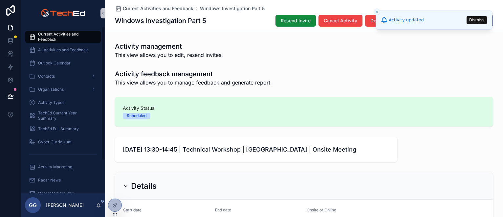
click at [43, 36] on span "Current Activities and Feedback" at bounding box center [66, 36] width 56 height 10
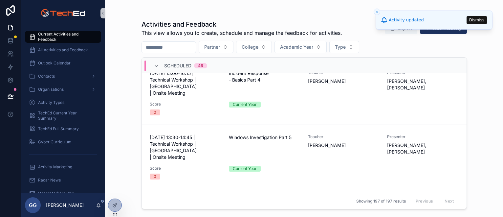
scroll to position [1427, 0]
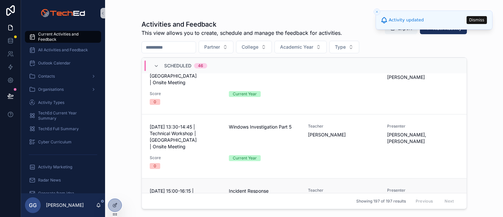
click at [180, 187] on div "[DATE] 15:00-16:15 | Technical Workshop | Bridgend | Onsite Meeting Incident Re…" at bounding box center [304, 209] width 309 height 45
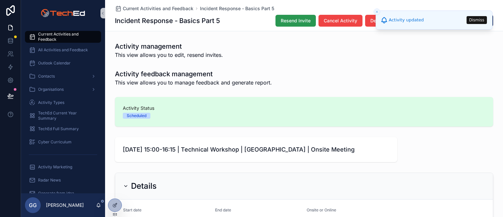
click at [300, 18] on span "Resend Invite" at bounding box center [296, 20] width 30 height 7
click at [58, 36] on span "Current Activities and Feedback" at bounding box center [66, 36] width 56 height 10
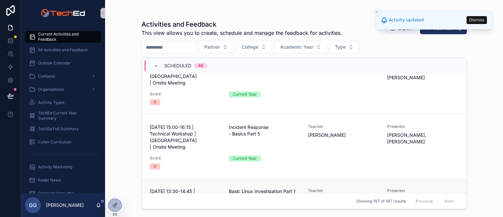
scroll to position [1493, 0]
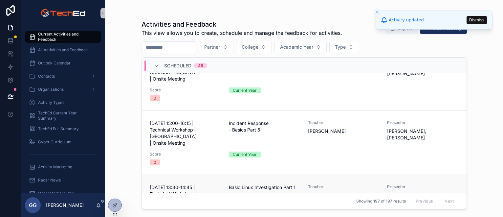
click at [180, 184] on span "[DATE] 13:30-14:45 | Technical Workshop | [GEOGRAPHIC_DATA] | Onsite Meeting" at bounding box center [185, 197] width 71 height 26
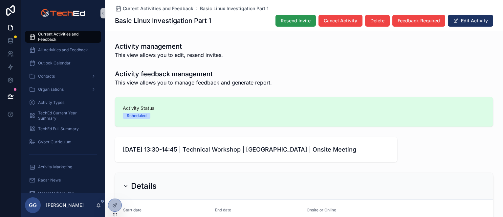
click at [283, 20] on span "Resend Invite" at bounding box center [296, 20] width 30 height 7
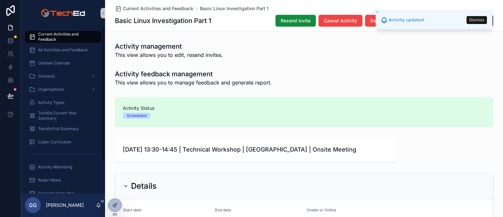
click at [41, 36] on span "Current Activities and Feedback" at bounding box center [66, 36] width 56 height 10
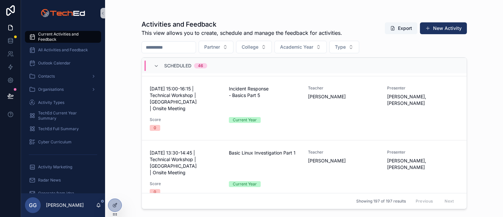
scroll to position [1625, 0]
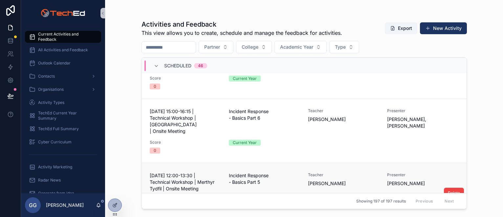
click at [186, 205] on div "0" at bounding box center [185, 208] width 71 height 6
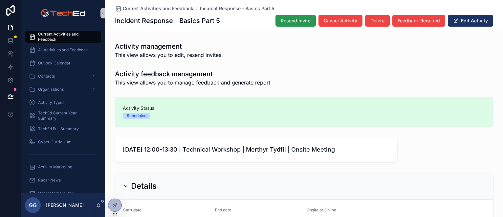
click at [298, 20] on span "Resend Invite" at bounding box center [296, 20] width 30 height 7
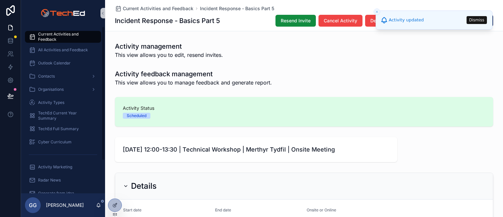
click at [52, 39] on span "Current Activities and Feedback" at bounding box center [66, 36] width 56 height 10
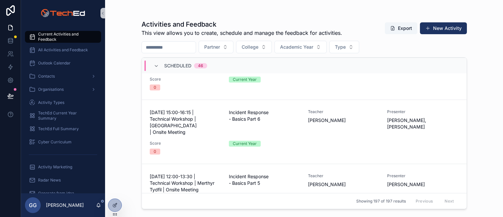
scroll to position [1657, 0]
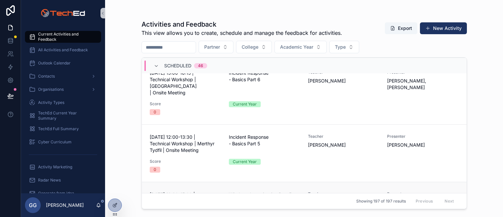
click at [182, 191] on span "[DATE] 13:30-15:00 | Technical Workshop | Merthyr Tydfil | Onsite Meeting" at bounding box center [185, 201] width 71 height 20
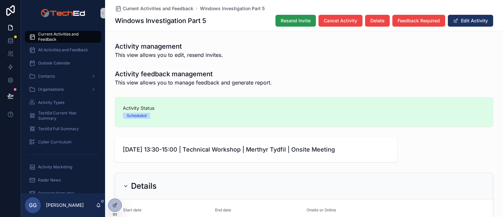
click at [285, 25] on button "Resend Invite" at bounding box center [295, 21] width 40 height 12
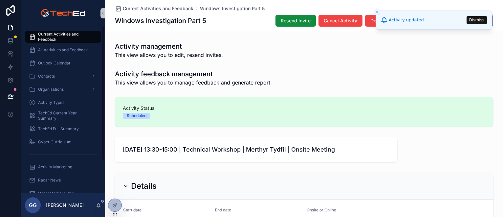
click at [43, 34] on span "Current Activities and Feedback" at bounding box center [66, 36] width 56 height 10
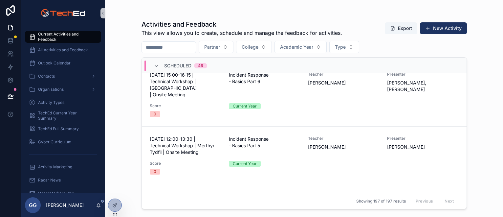
scroll to position [1722, 0]
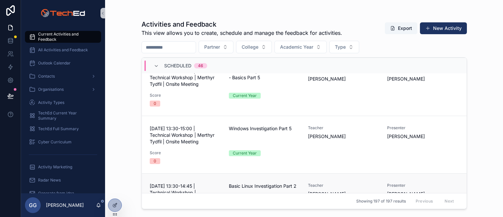
click at [188, 182] on span "[DATE] 13:30-14:45 | Technical Workshop | [GEOGRAPHIC_DATA] | Onsite Meeting" at bounding box center [185, 195] width 71 height 26
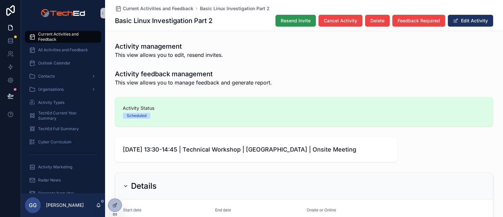
click at [291, 20] on span "Resend Invite" at bounding box center [296, 20] width 30 height 7
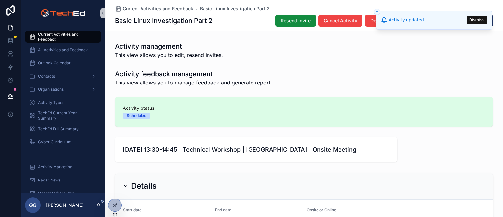
click at [68, 35] on span "Current Activities and Feedback" at bounding box center [66, 36] width 56 height 10
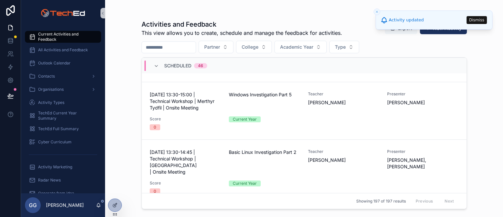
scroll to position [1788, 0]
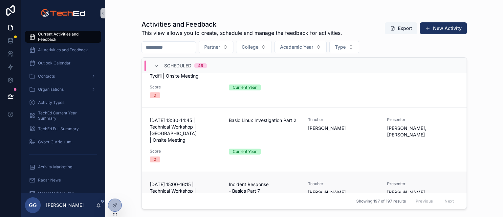
click at [182, 212] on span "Score" at bounding box center [185, 214] width 71 height 5
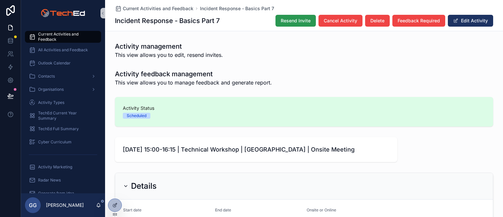
click at [286, 24] on button "Resend Invite" at bounding box center [295, 21] width 40 height 12
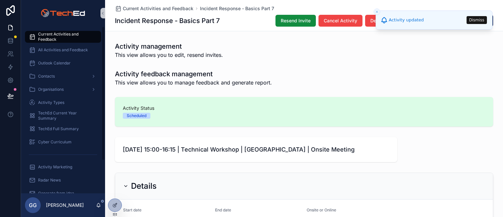
click at [60, 35] on span "Current Activities and Feedback" at bounding box center [66, 36] width 56 height 10
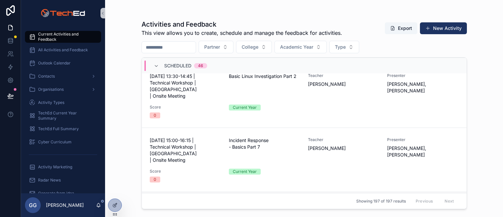
scroll to position [1821, 0]
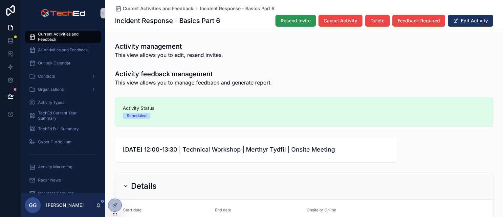
click at [284, 23] on span "Resend Invite" at bounding box center [296, 20] width 30 height 7
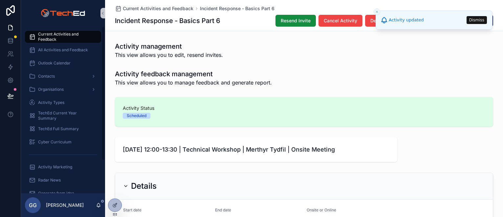
click at [62, 33] on span "Current Activities and Feedback" at bounding box center [66, 36] width 56 height 10
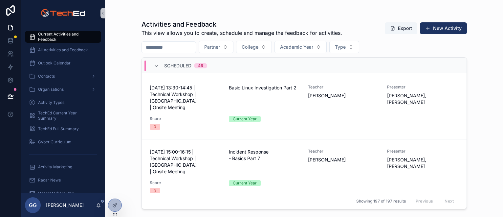
scroll to position [1853, 0]
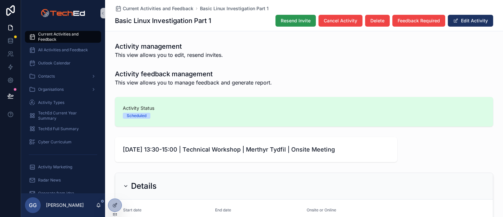
click at [290, 25] on button "Resend Invite" at bounding box center [295, 21] width 40 height 12
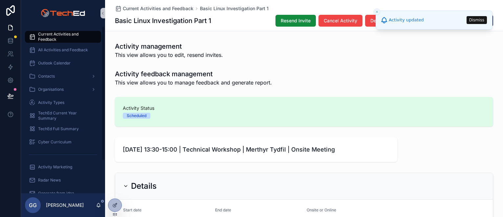
click at [55, 40] on span "Current Activities and Feedback" at bounding box center [66, 36] width 56 height 10
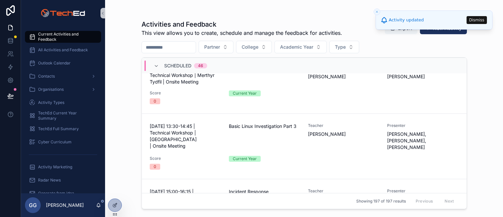
scroll to position [1920, 0]
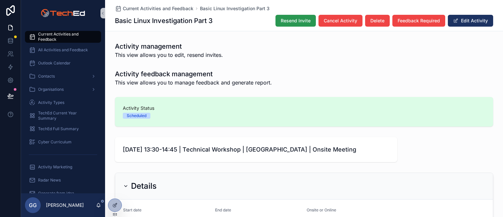
click at [287, 22] on span "Resend Invite" at bounding box center [296, 20] width 30 height 7
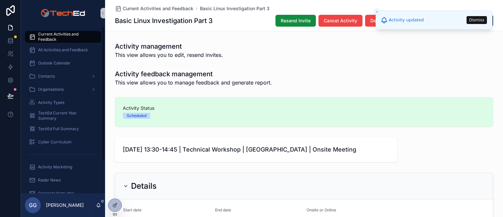
click at [62, 36] on span "Current Activities and Feedback" at bounding box center [66, 36] width 56 height 10
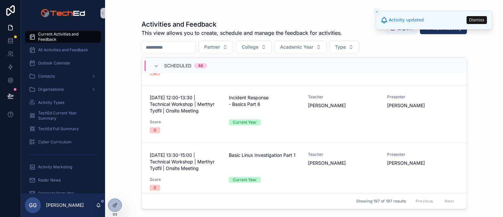
scroll to position [1985, 0]
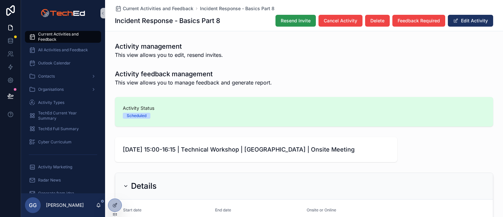
click at [285, 21] on span "Resend Invite" at bounding box center [296, 20] width 30 height 7
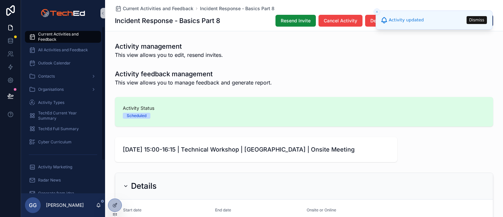
click at [37, 37] on div "Current Activities and Feedback" at bounding box center [63, 36] width 68 height 10
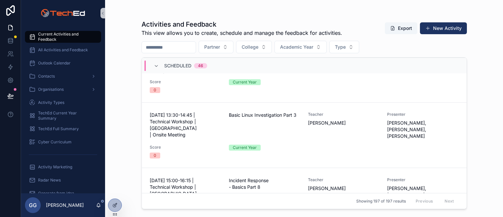
scroll to position [2117, 0]
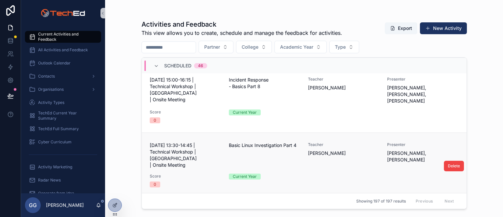
click at [183, 181] on div "0" at bounding box center [185, 184] width 71 height 6
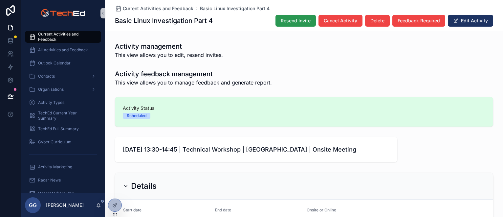
click at [285, 20] on span "Resend Invite" at bounding box center [296, 20] width 30 height 7
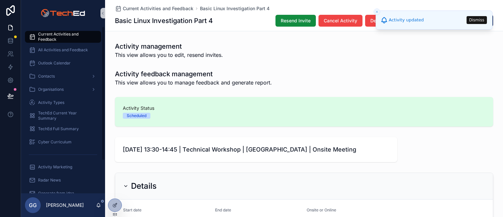
click at [55, 33] on span "Current Activities and Feedback" at bounding box center [66, 36] width 56 height 10
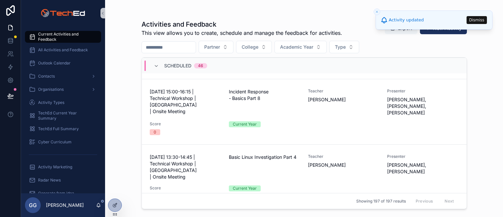
scroll to position [2117, 0]
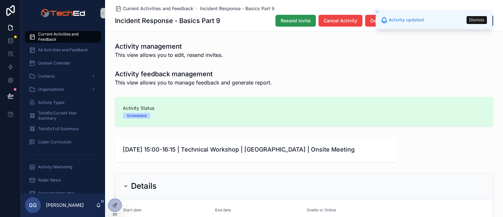
click at [283, 25] on button "Resend Invite" at bounding box center [295, 21] width 40 height 12
click at [60, 33] on span "Current Activities and Feedback" at bounding box center [66, 36] width 56 height 10
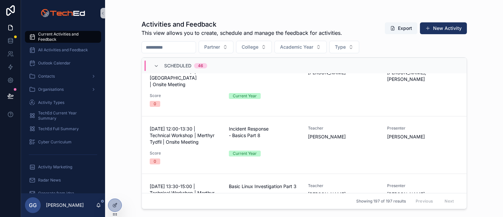
scroll to position [2215, 0]
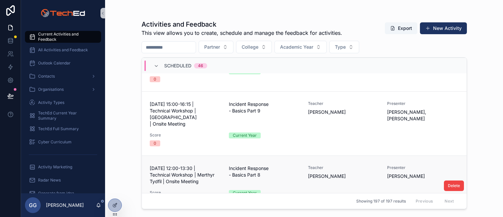
click at [199, 190] on div "Score 0" at bounding box center [185, 197] width 71 height 14
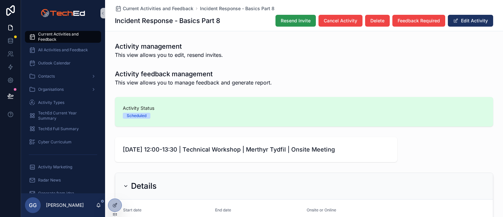
click at [283, 20] on span "Resend Invite" at bounding box center [296, 20] width 30 height 7
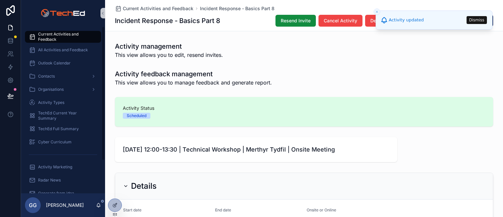
click at [60, 33] on span "Current Activities and Feedback" at bounding box center [66, 36] width 56 height 10
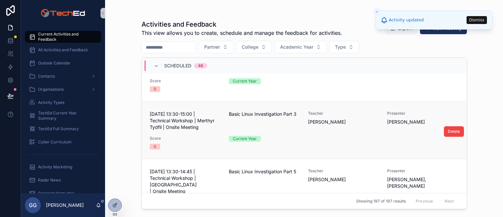
scroll to position [2248, 0]
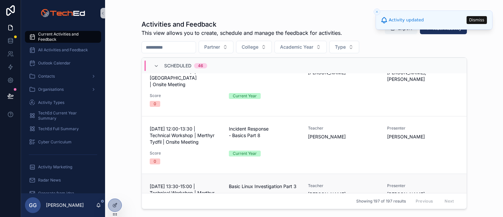
click at [187, 216] on div "0" at bounding box center [185, 219] width 71 height 6
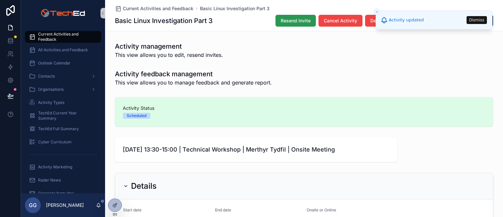
click at [282, 21] on span "Resend Invite" at bounding box center [296, 20] width 30 height 7
